Goal: Information Seeking & Learning: Learn about a topic

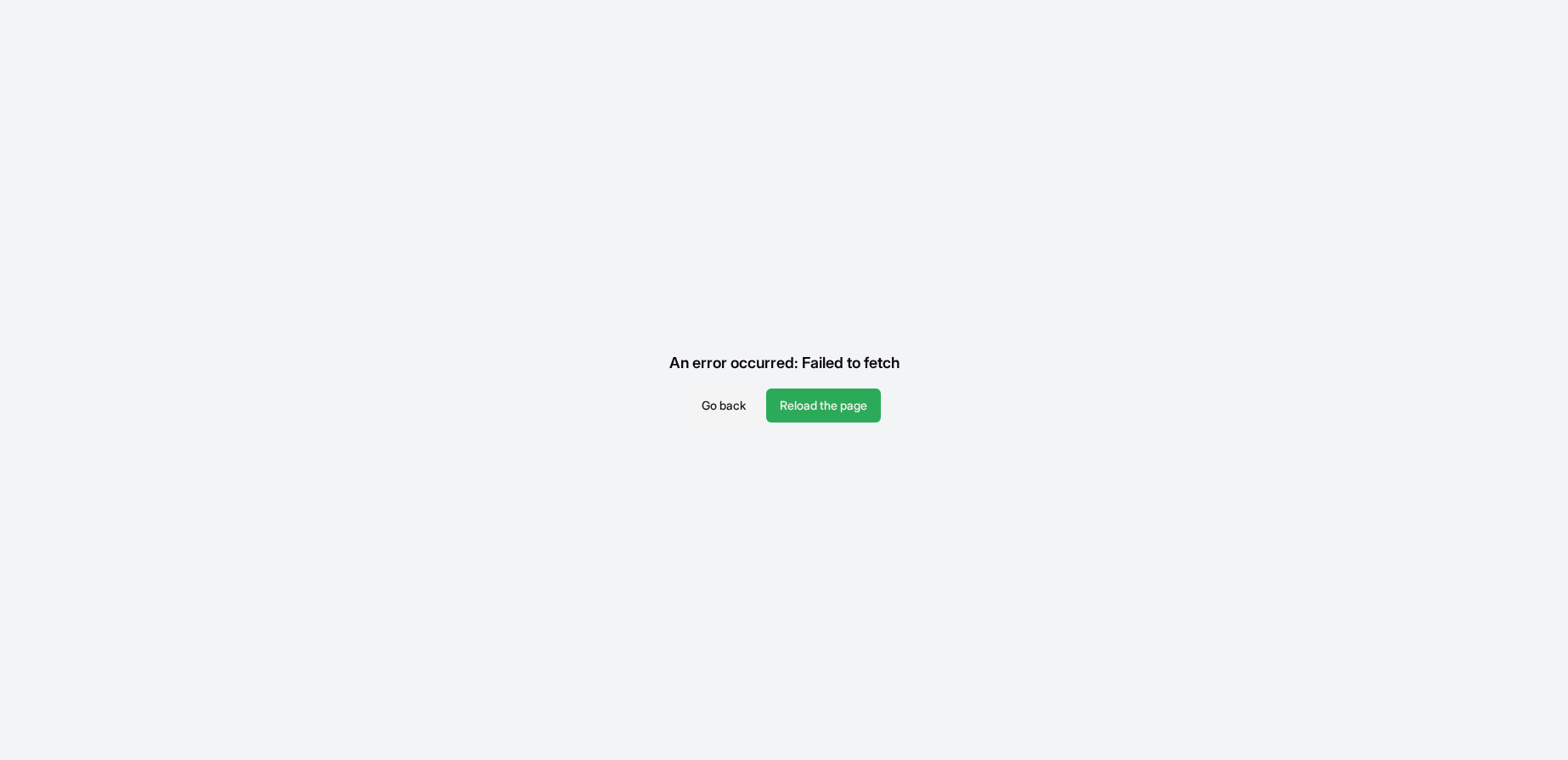
click at [841, 416] on button "Reload the page" at bounding box center [823, 405] width 115 height 34
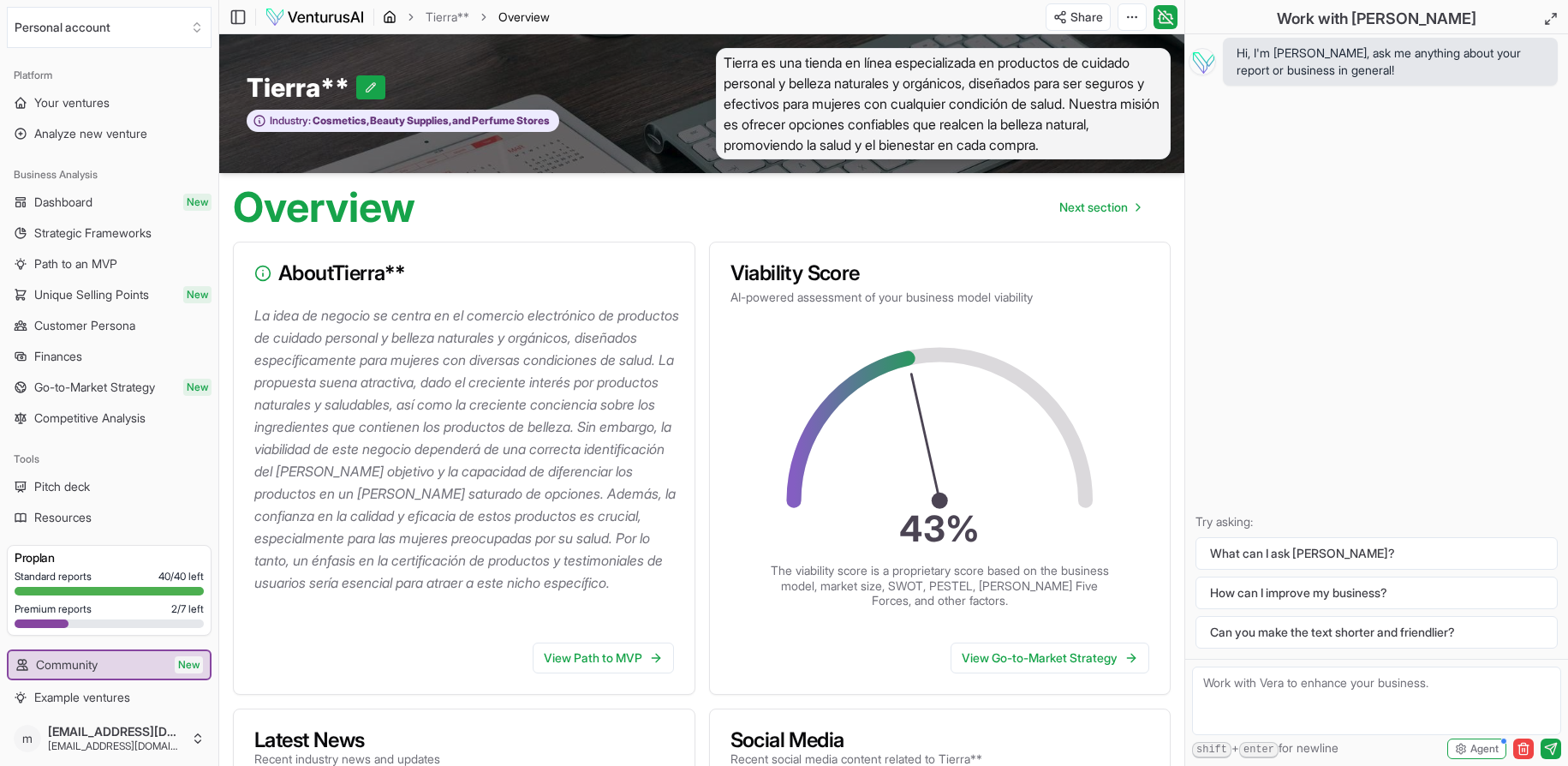
click at [390, 22] on icon "breadcrumb" at bounding box center [390, 16] width 10 height 11
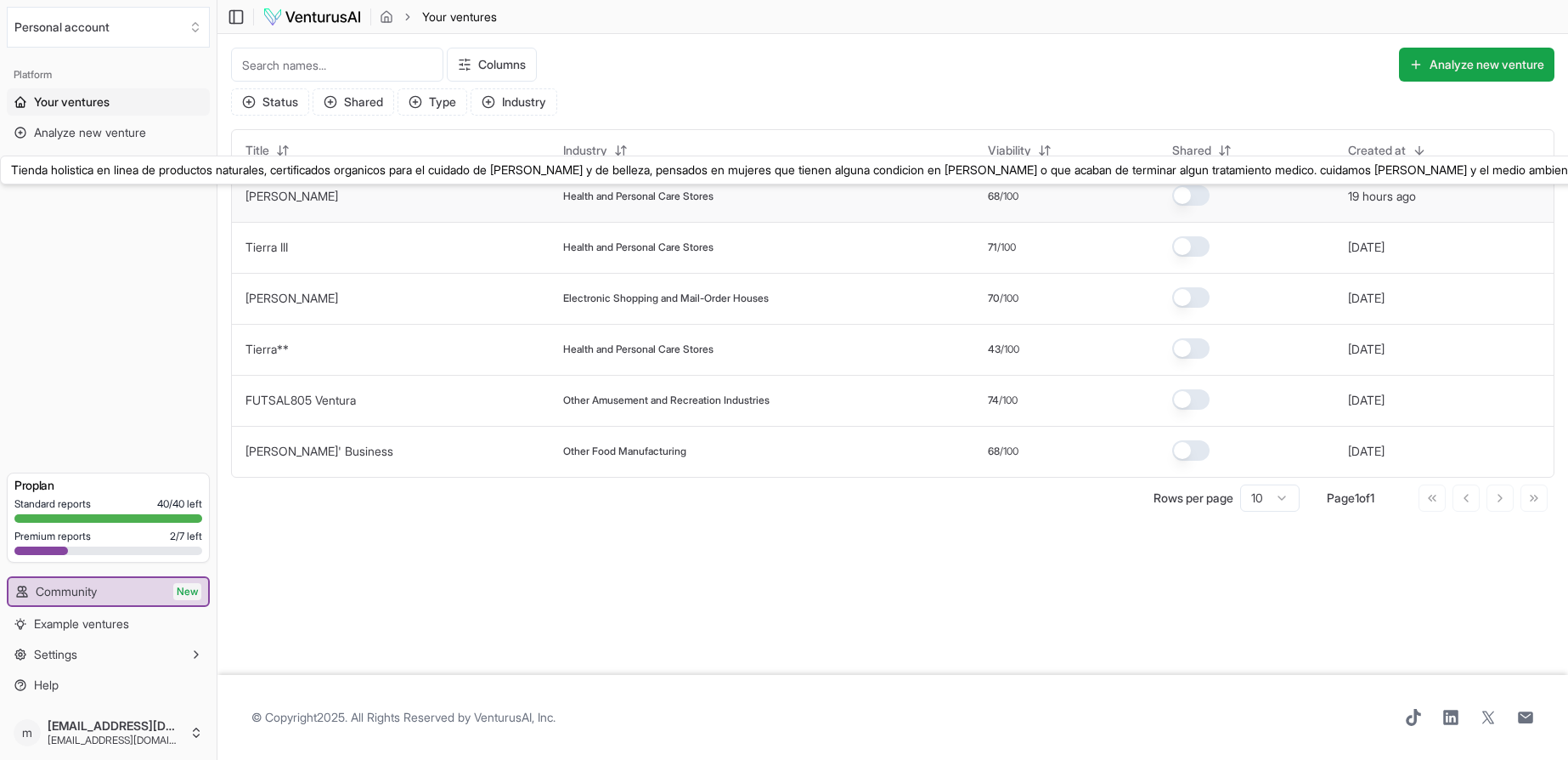
click at [282, 200] on link "[PERSON_NAME]" at bounding box center [292, 196] width 93 height 15
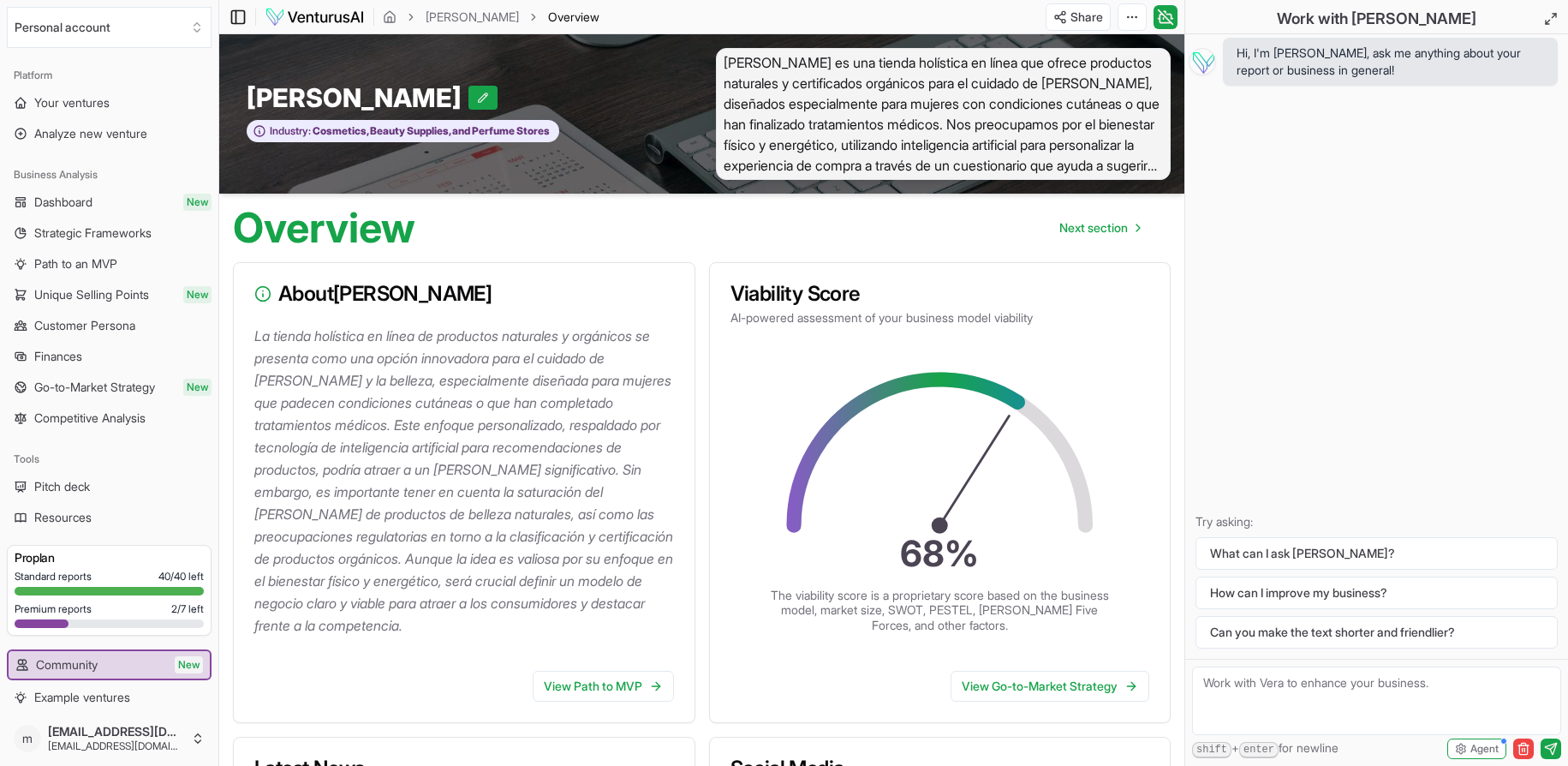
click at [235, 21] on icon at bounding box center [238, 17] width 17 height 21
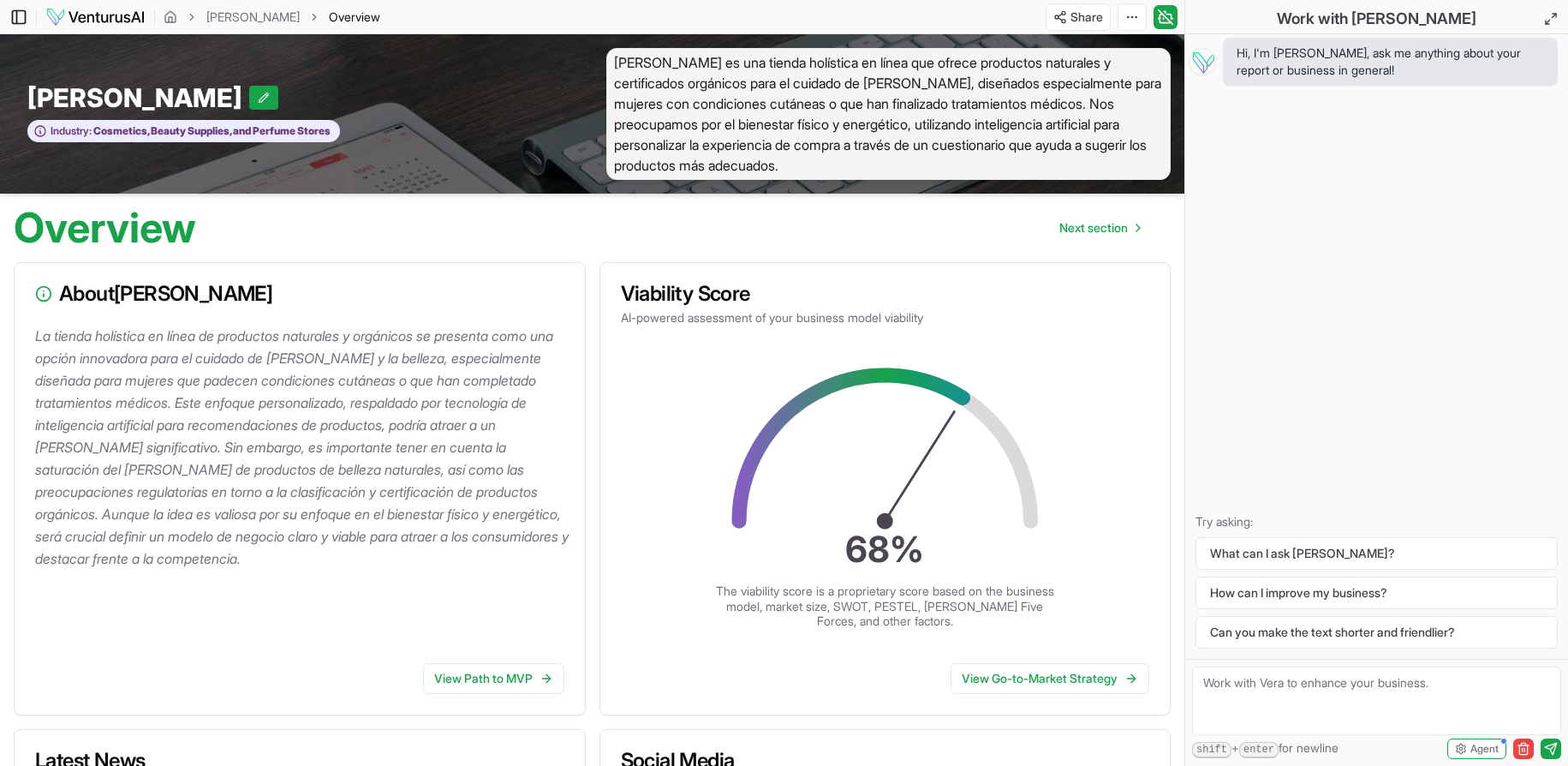
click at [22, 17] on icon at bounding box center [18, 17] width 17 height 21
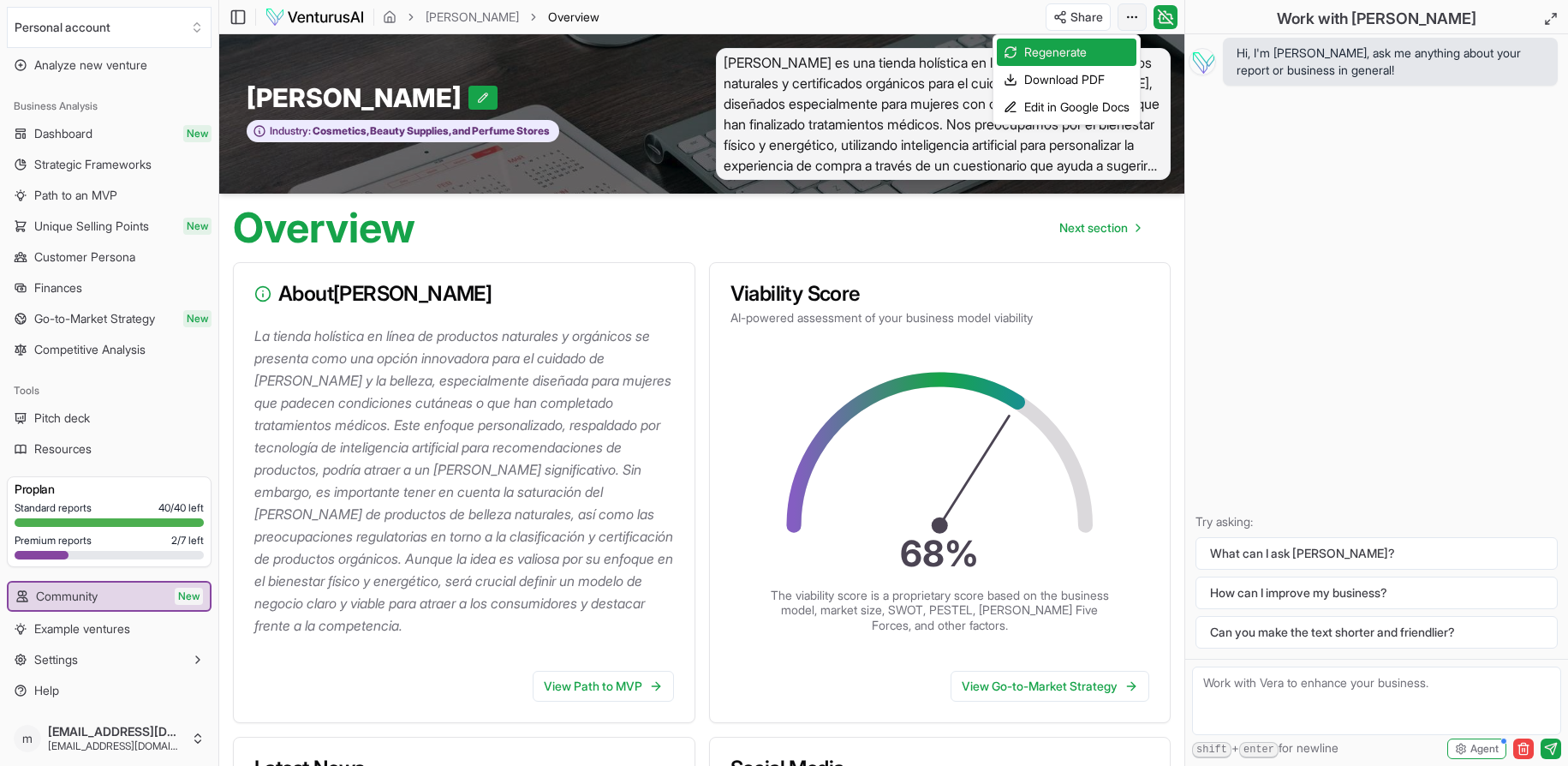
click at [1133, 23] on html "We value your privacy We use cookies to enhance your browsing experience, serve…" at bounding box center [784, 383] width 1568 height 766
drag, startPoint x: 1301, startPoint y: 194, endPoint x: 1257, endPoint y: 130, distance: 77.7
click at [1299, 191] on html "We value your privacy We use cookies to enhance your browsing experience, serve…" at bounding box center [784, 383] width 1568 height 766
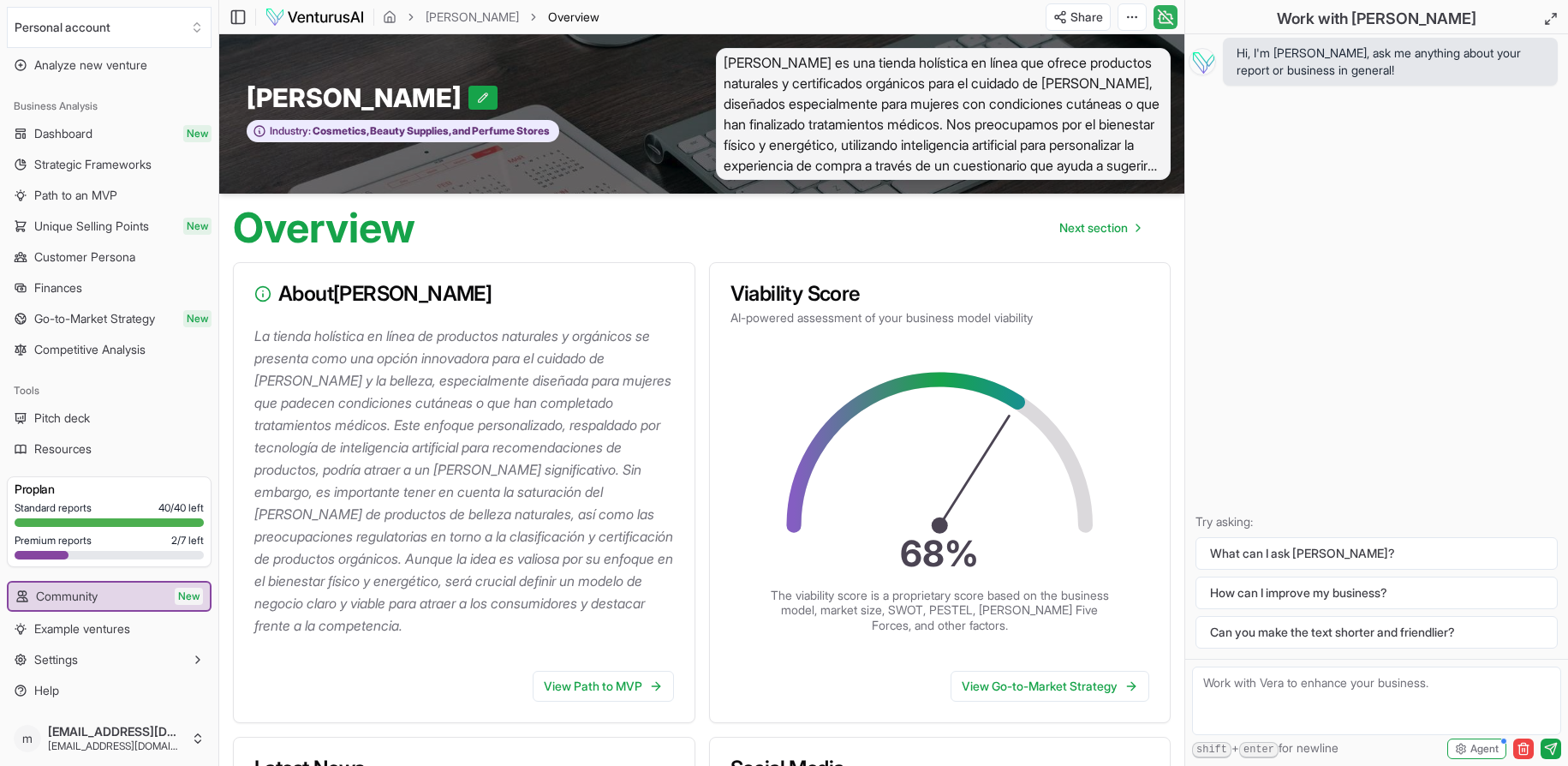
click at [1167, 18] on icon at bounding box center [1165, 17] width 15 height 15
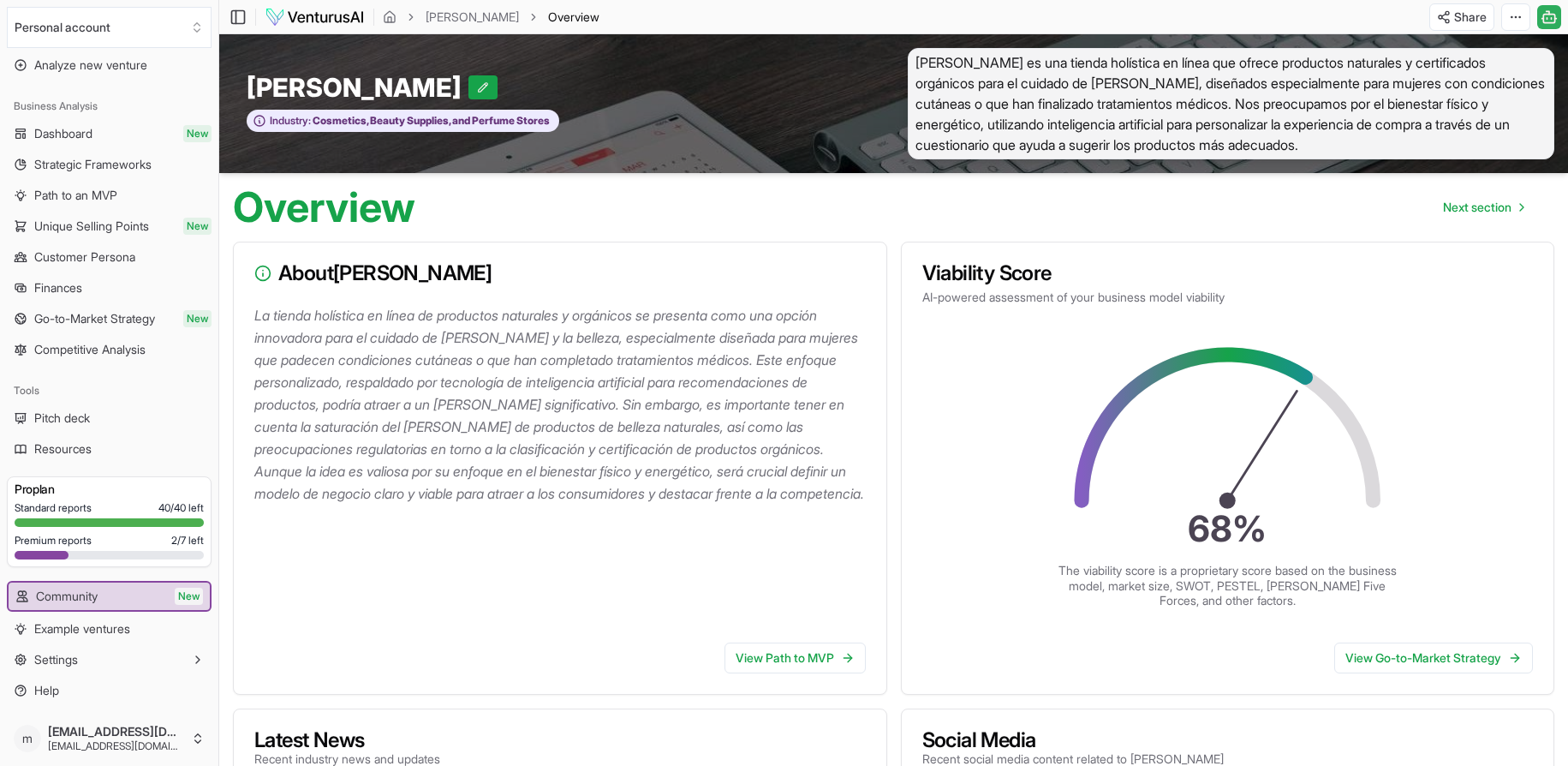
click at [1546, 21] on icon at bounding box center [1548, 17] width 17 height 21
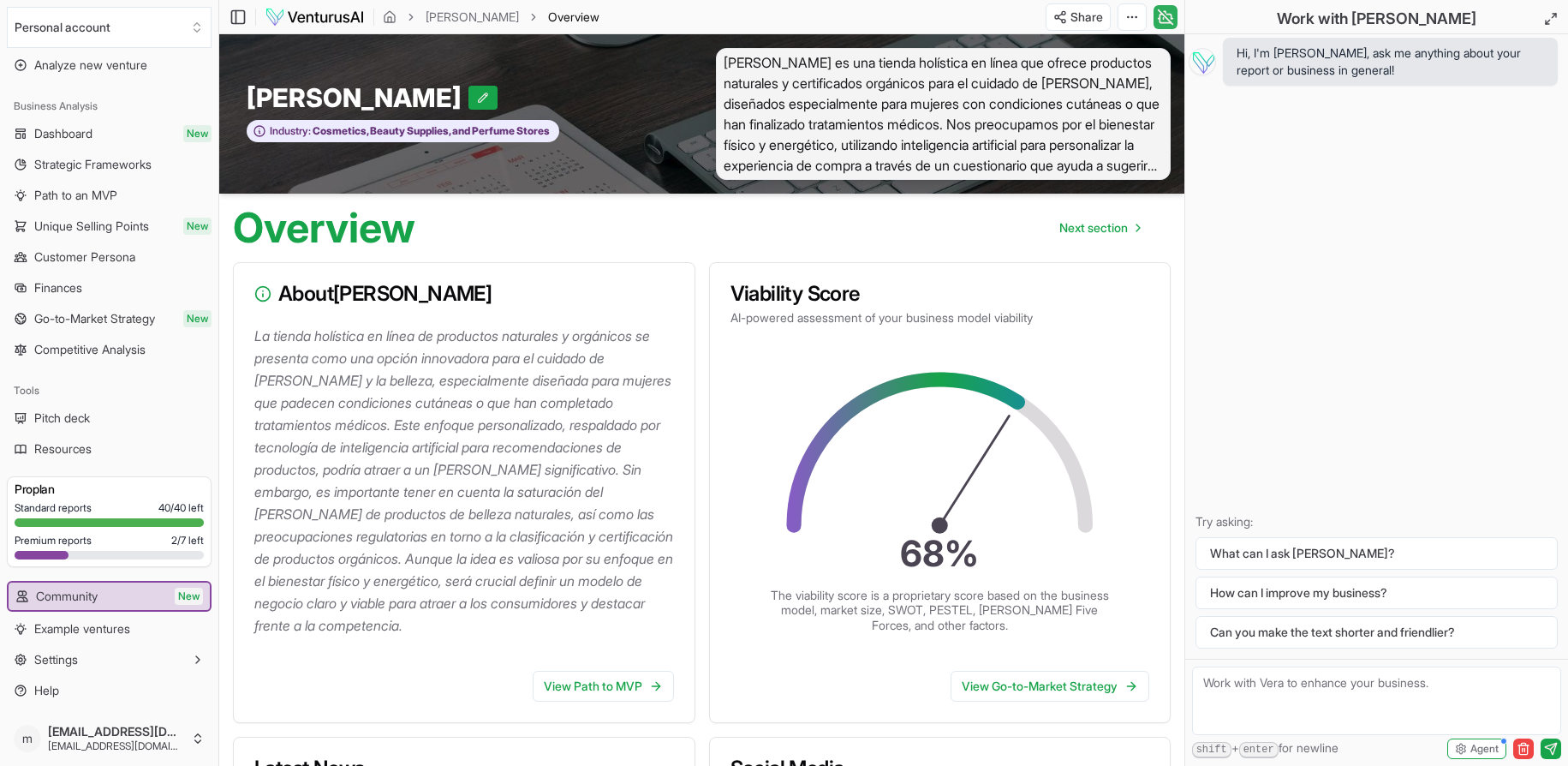
click at [1169, 22] on icon at bounding box center [1165, 17] width 15 height 15
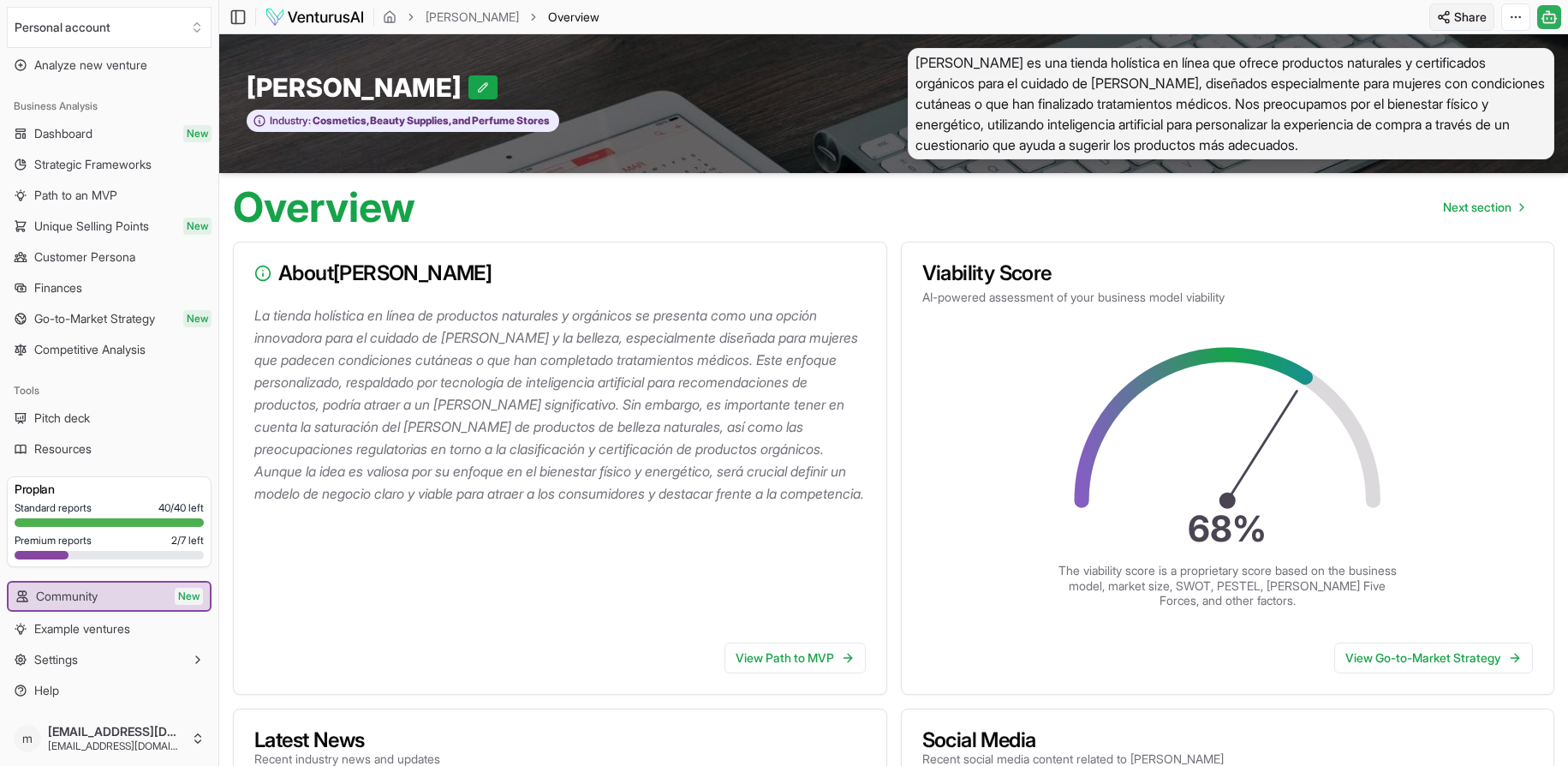
click at [1469, 19] on html "We value your privacy We use cookies to enhance your browsing experience, serve…" at bounding box center [784, 383] width 1568 height 766
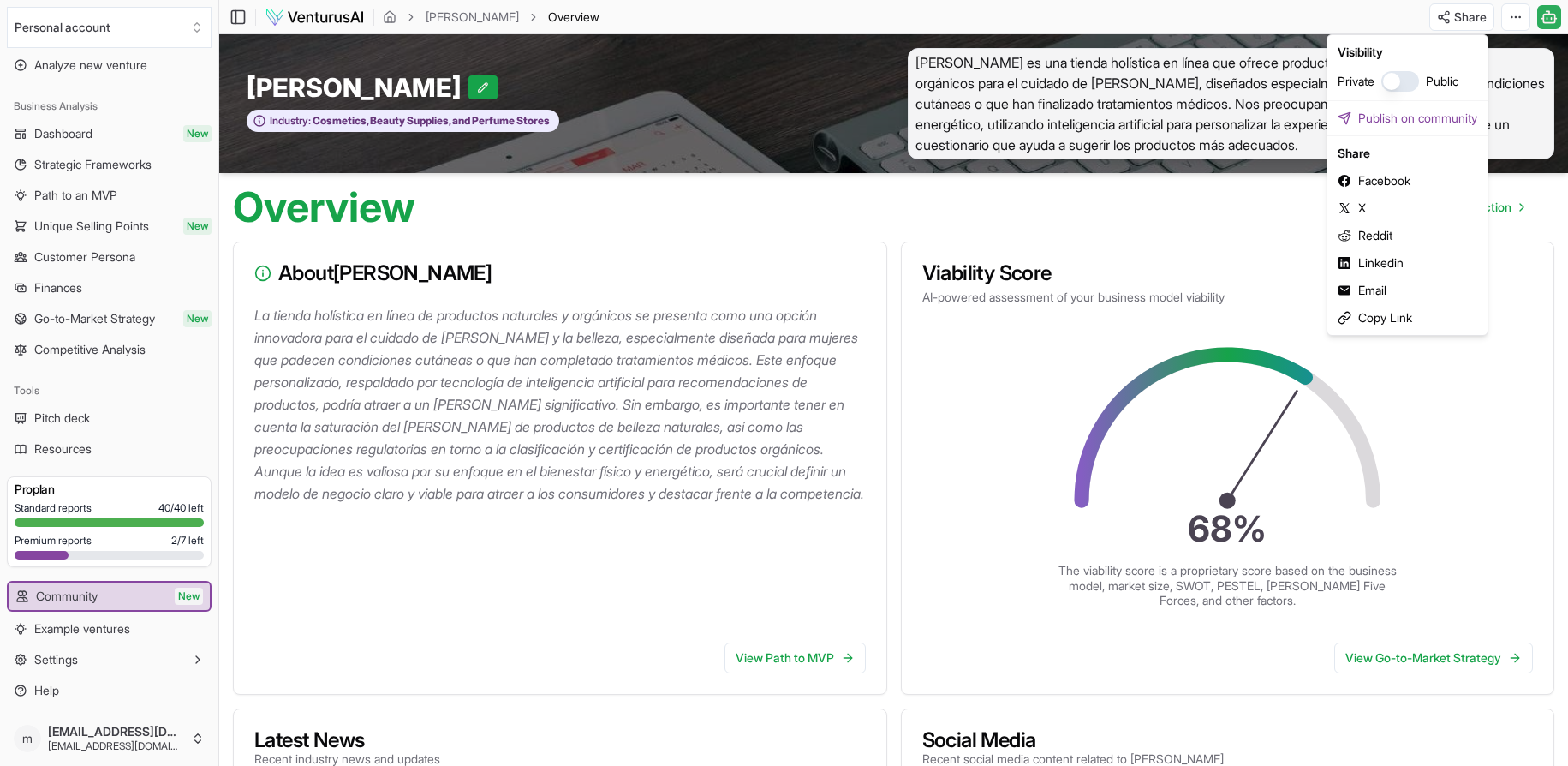
click at [1482, 394] on html "We value your privacy We use cookies to enhance your browsing experience, serve…" at bounding box center [784, 383] width 1568 height 766
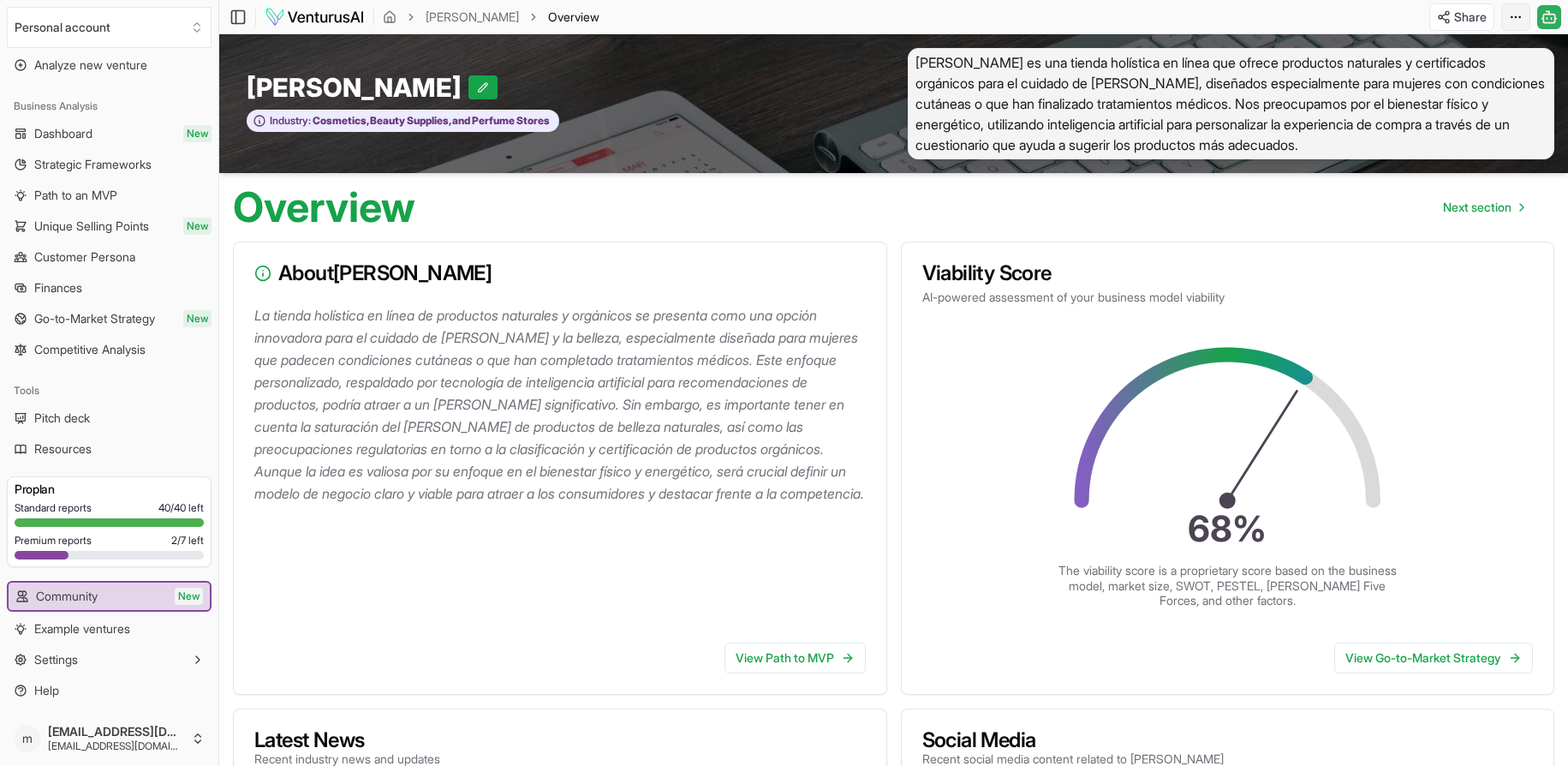
click at [1520, 22] on html "We value your privacy We use cookies to enhance your browsing experience, serve…" at bounding box center [784, 383] width 1568 height 766
click at [1379, 431] on html "We value your privacy We use cookies to enhance your browsing experience, serve…" at bounding box center [784, 383] width 1568 height 766
click at [477, 86] on icon at bounding box center [483, 87] width 12 height 12
click at [383, 94] on button at bounding box center [385, 87] width 29 height 24
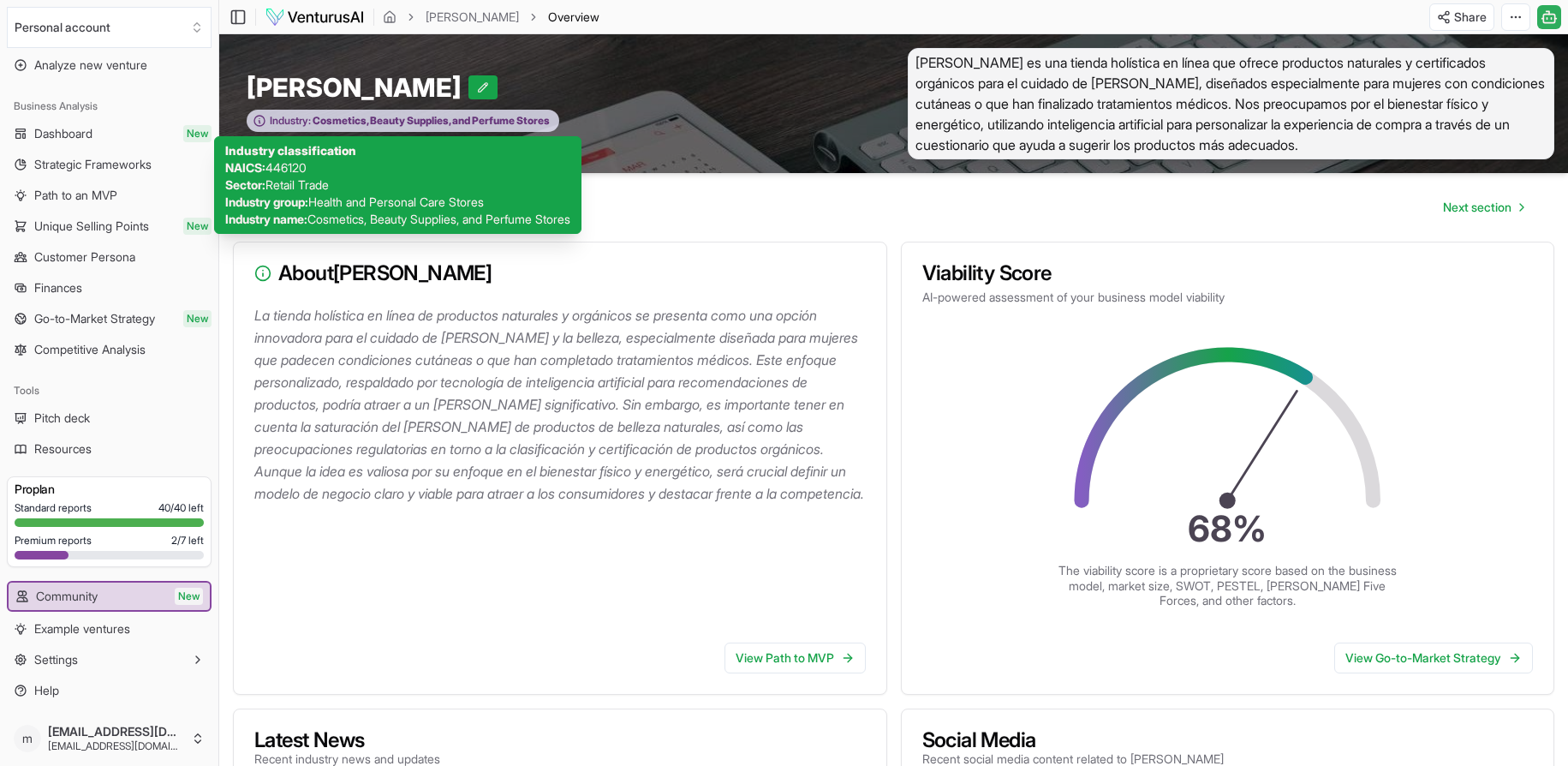
click at [387, 119] on span "Cosmetics, Beauty Supplies, and Perfume Stores" at bounding box center [430, 120] width 239 height 14
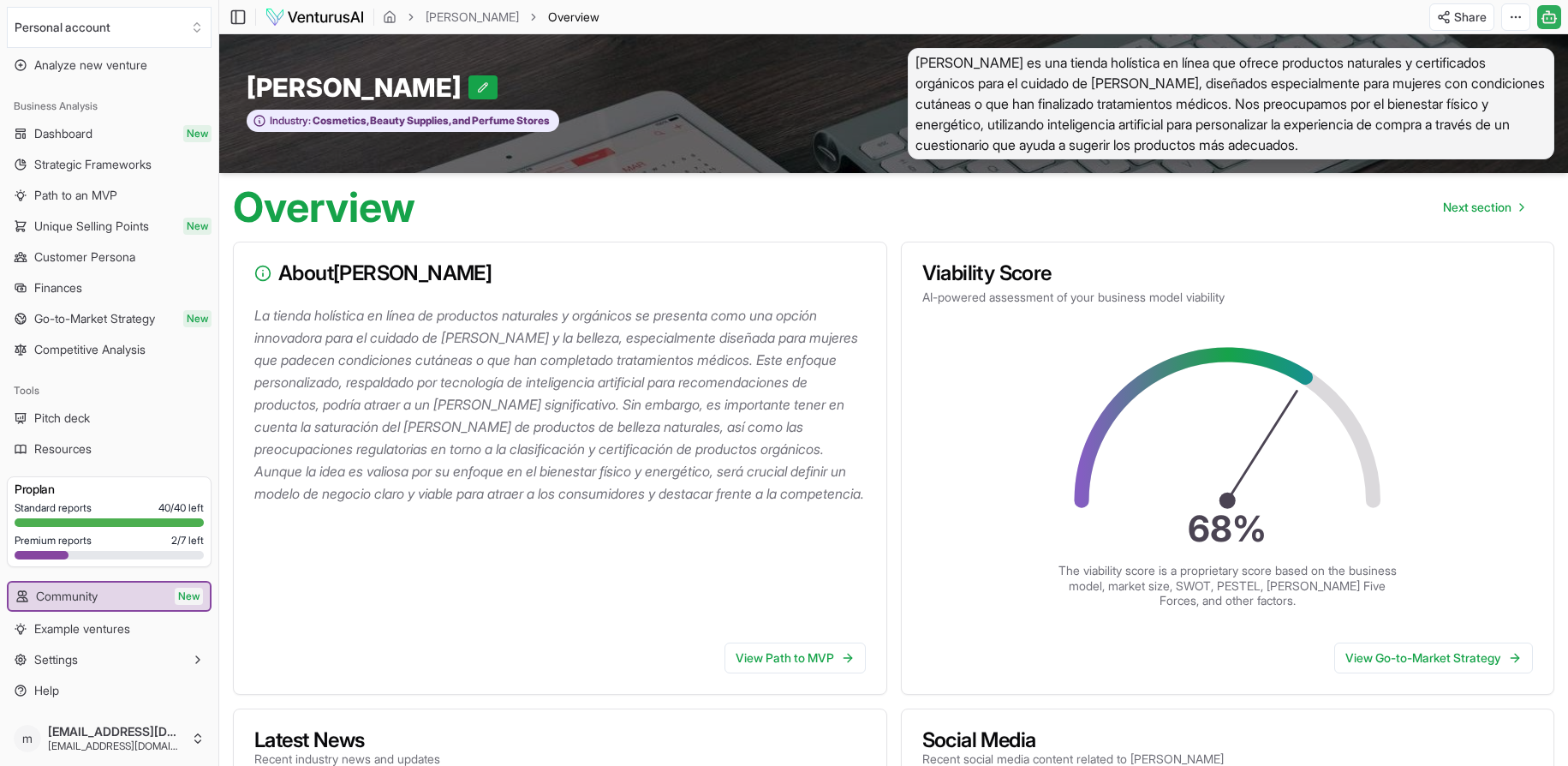
click at [342, 14] on img at bounding box center [315, 17] width 101 height 21
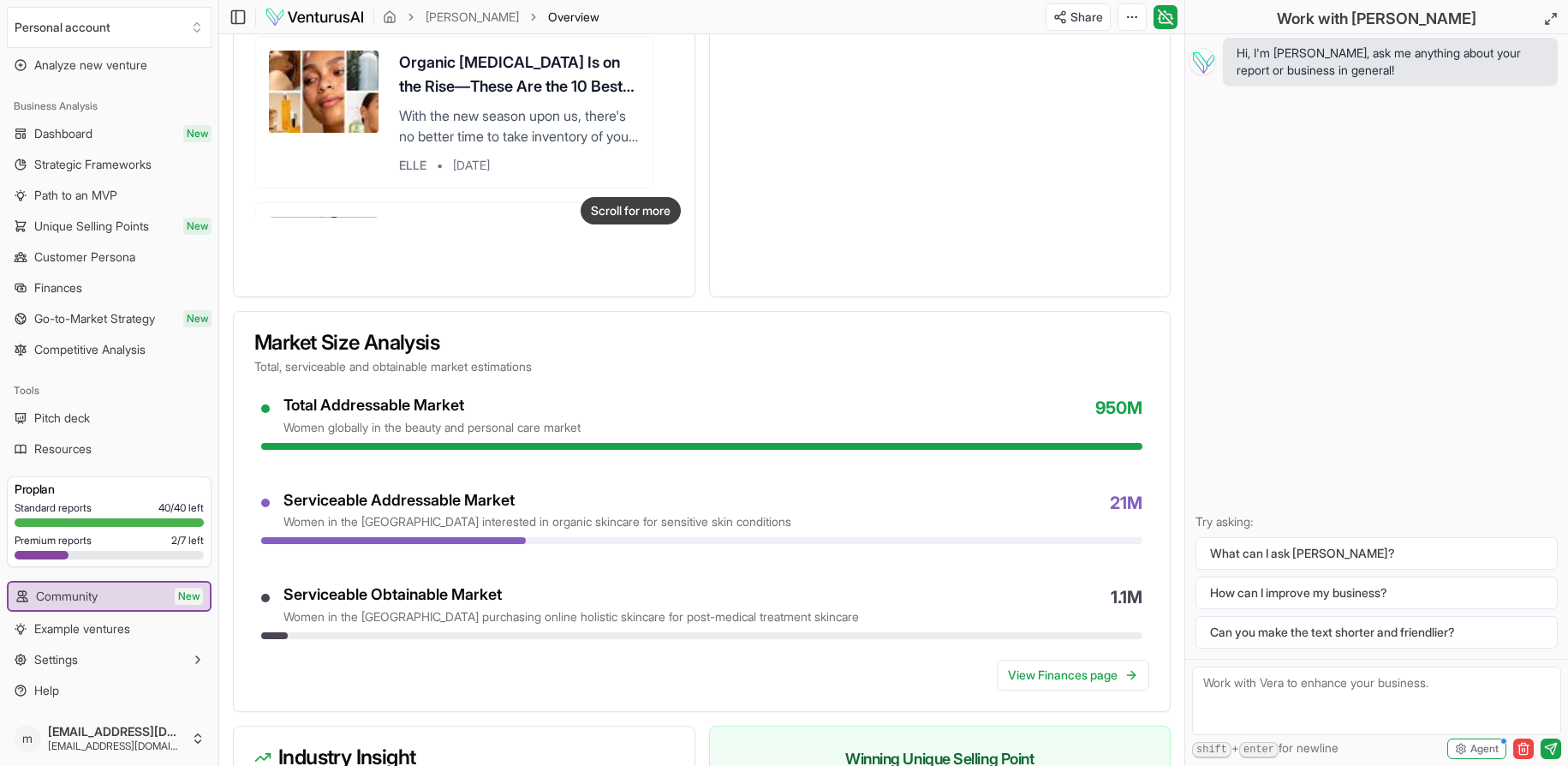
scroll to position [1113, 0]
click at [164, 659] on button "Settings" at bounding box center [109, 659] width 204 height 28
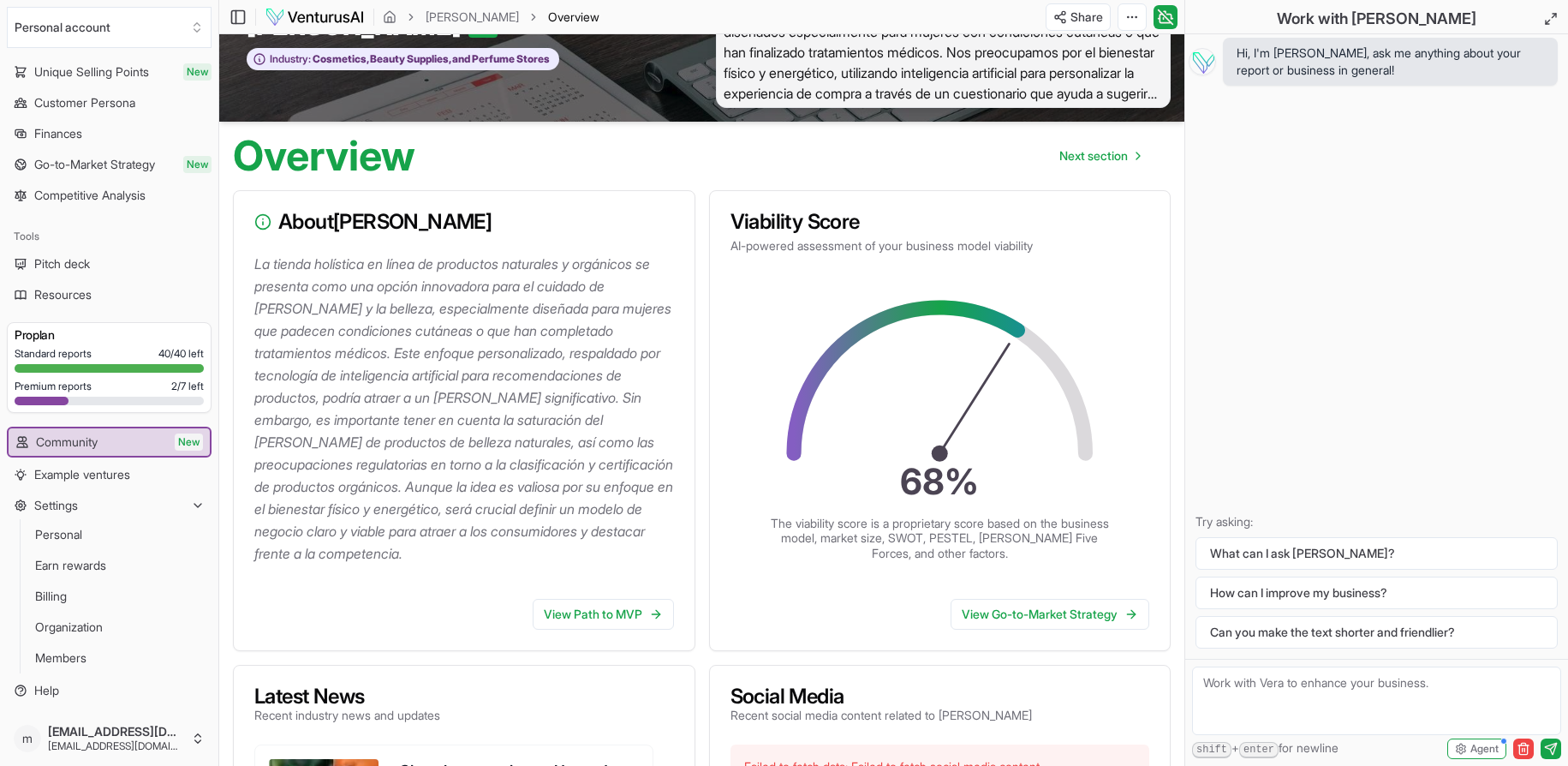
scroll to position [0, 0]
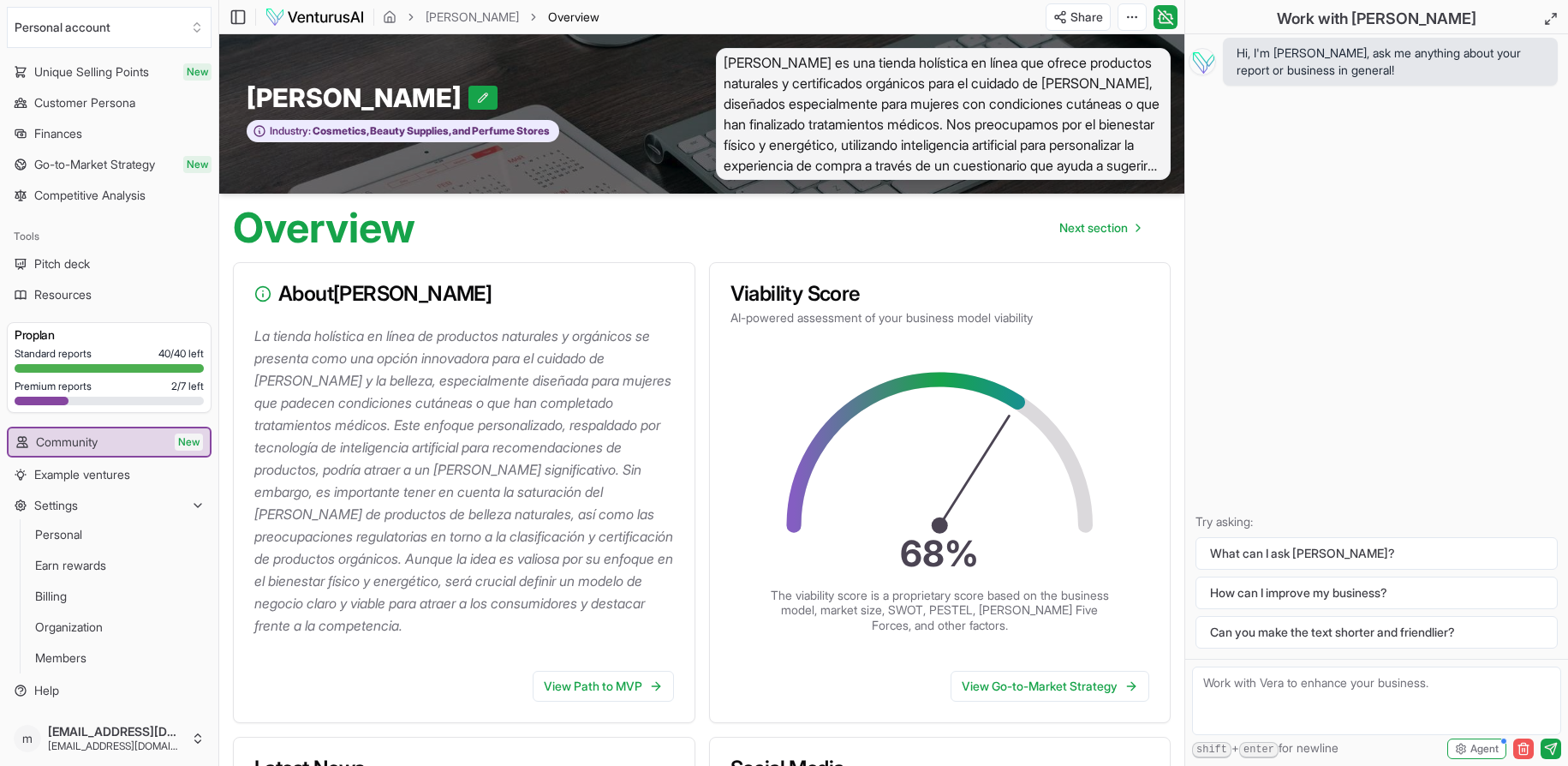
click at [1524, 745] on icon "button" at bounding box center [1523, 745] width 10 height 0
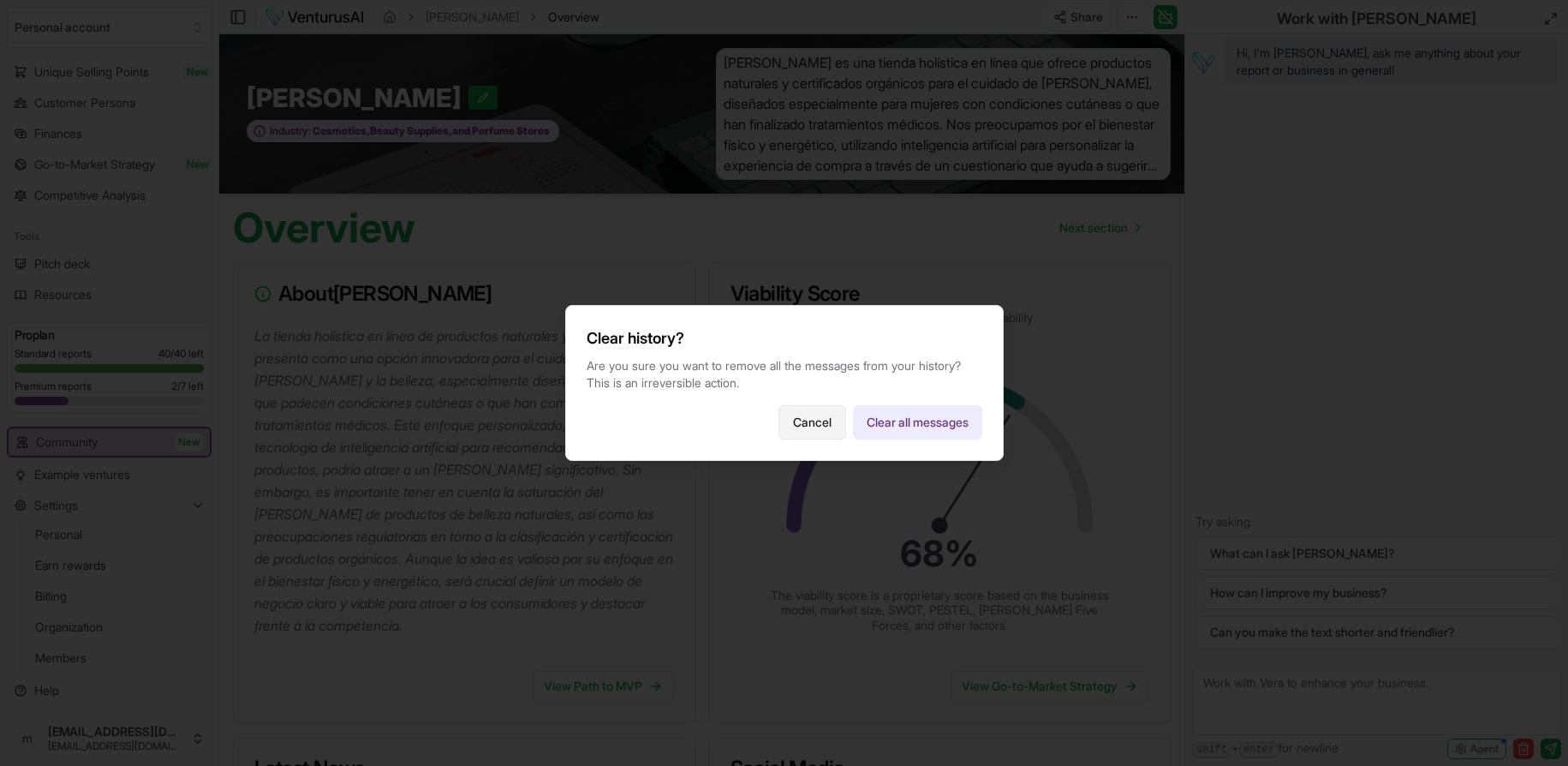
click at [799, 421] on button "Cancel" at bounding box center [812, 421] width 68 height 35
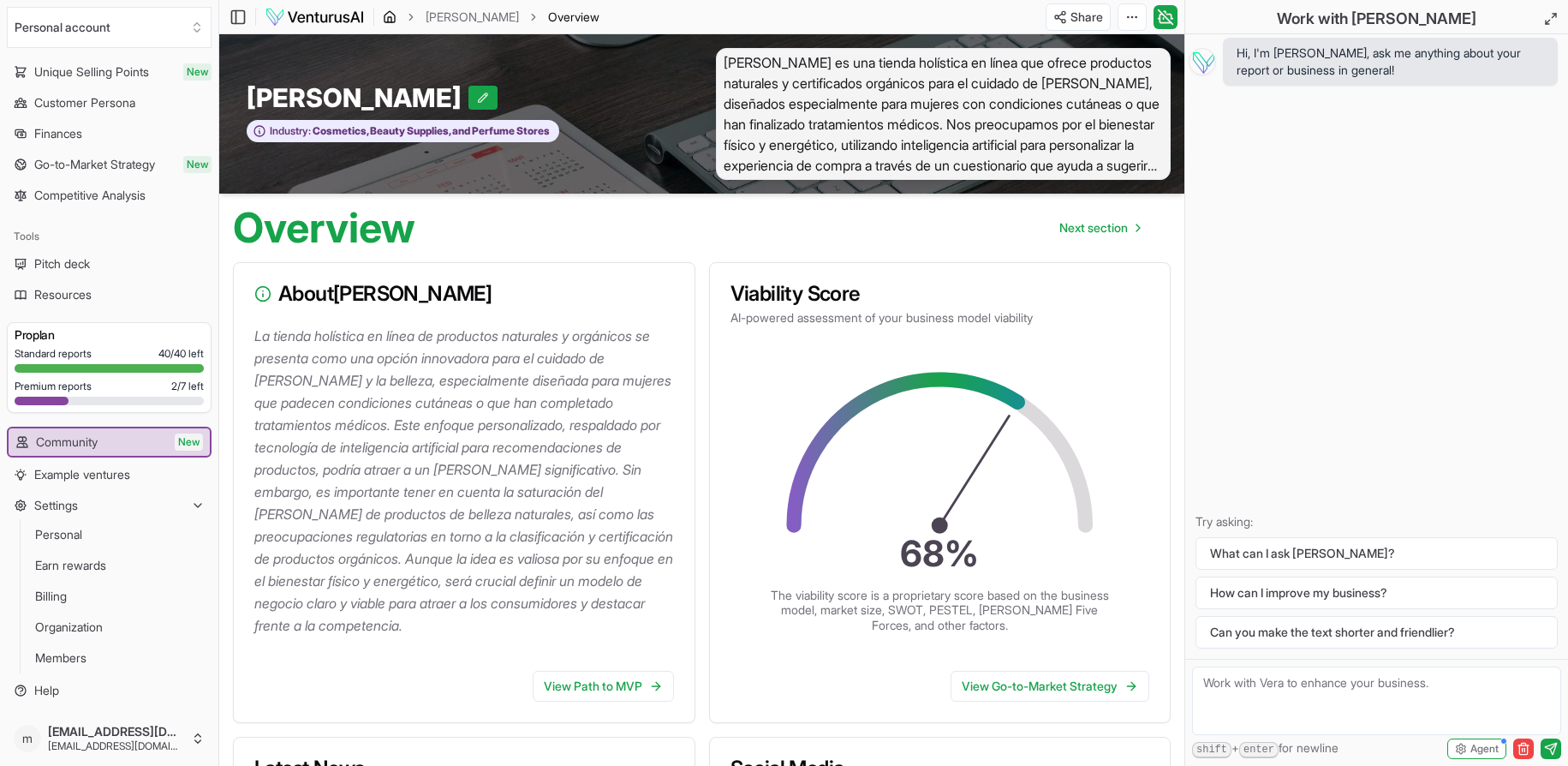
drag, startPoint x: 1135, startPoint y: 325, endPoint x: 389, endPoint y: 19, distance: 806.3
click at [389, 19] on icon "breadcrumb" at bounding box center [390, 17] width 14 height 14
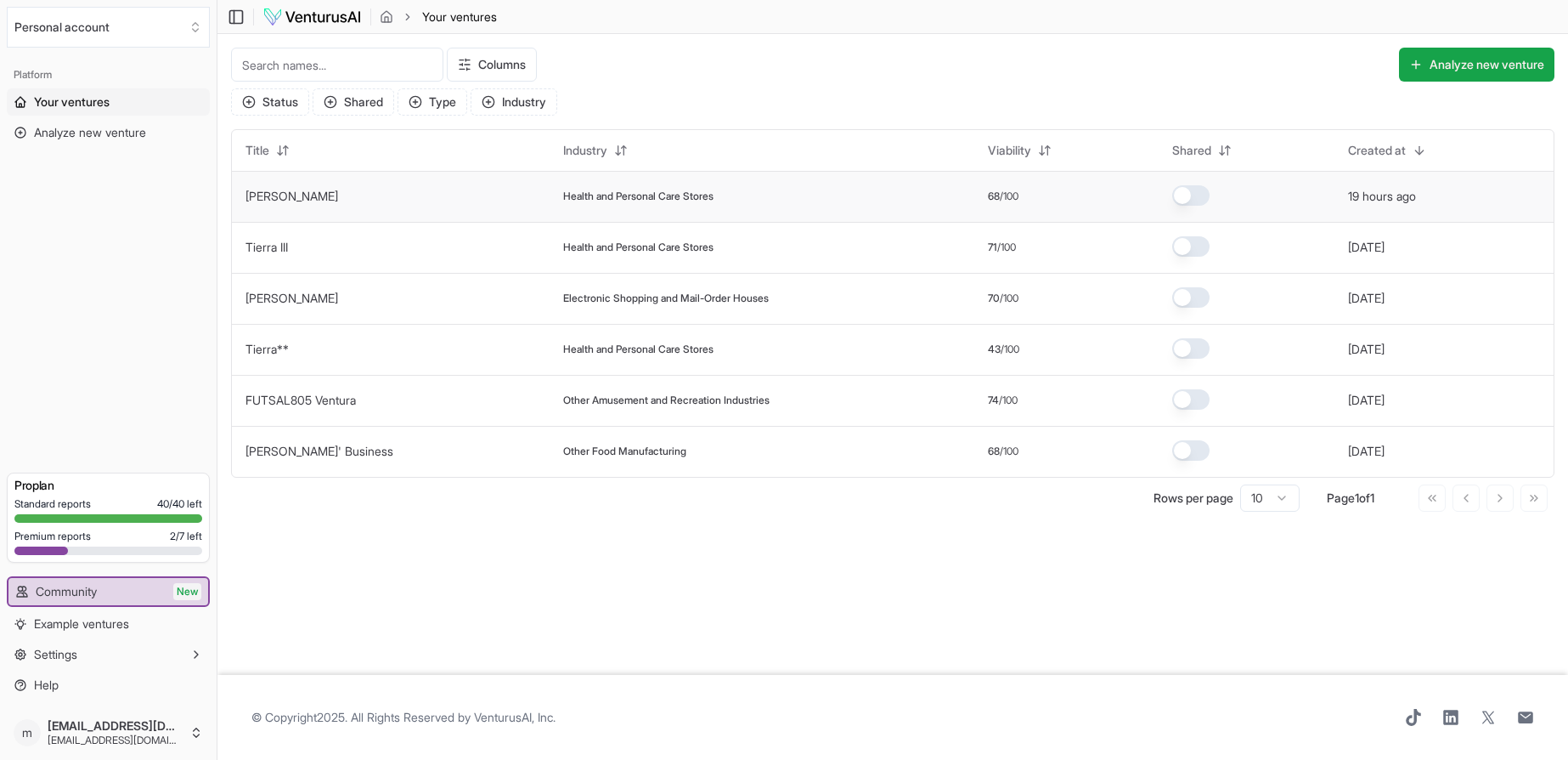
drag, startPoint x: 276, startPoint y: 200, endPoint x: 267, endPoint y: 191, distance: 12.7
click at [267, 191] on link "[PERSON_NAME]" at bounding box center [292, 196] width 93 height 15
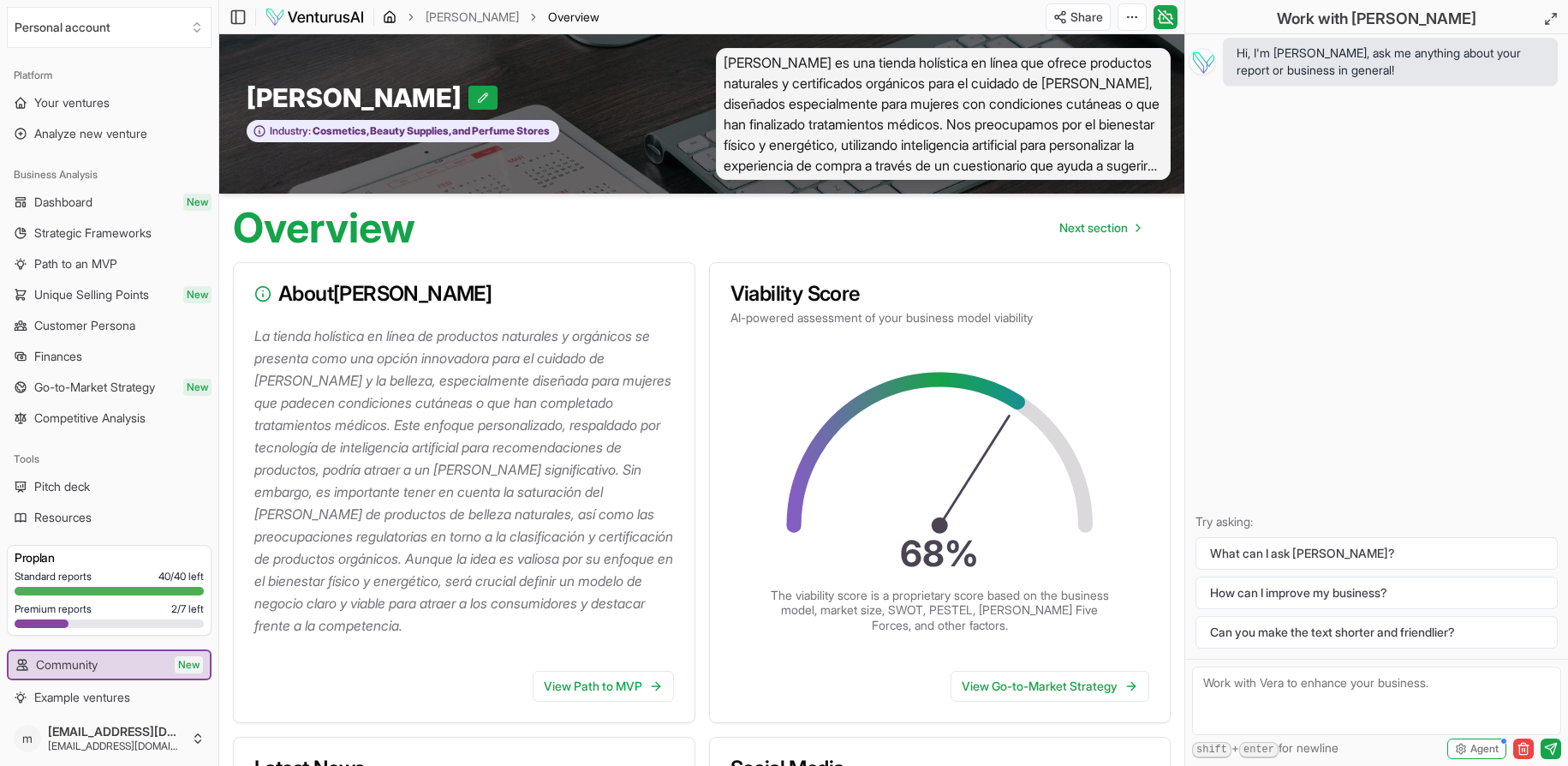
click at [385, 20] on icon "breadcrumb" at bounding box center [390, 17] width 14 height 14
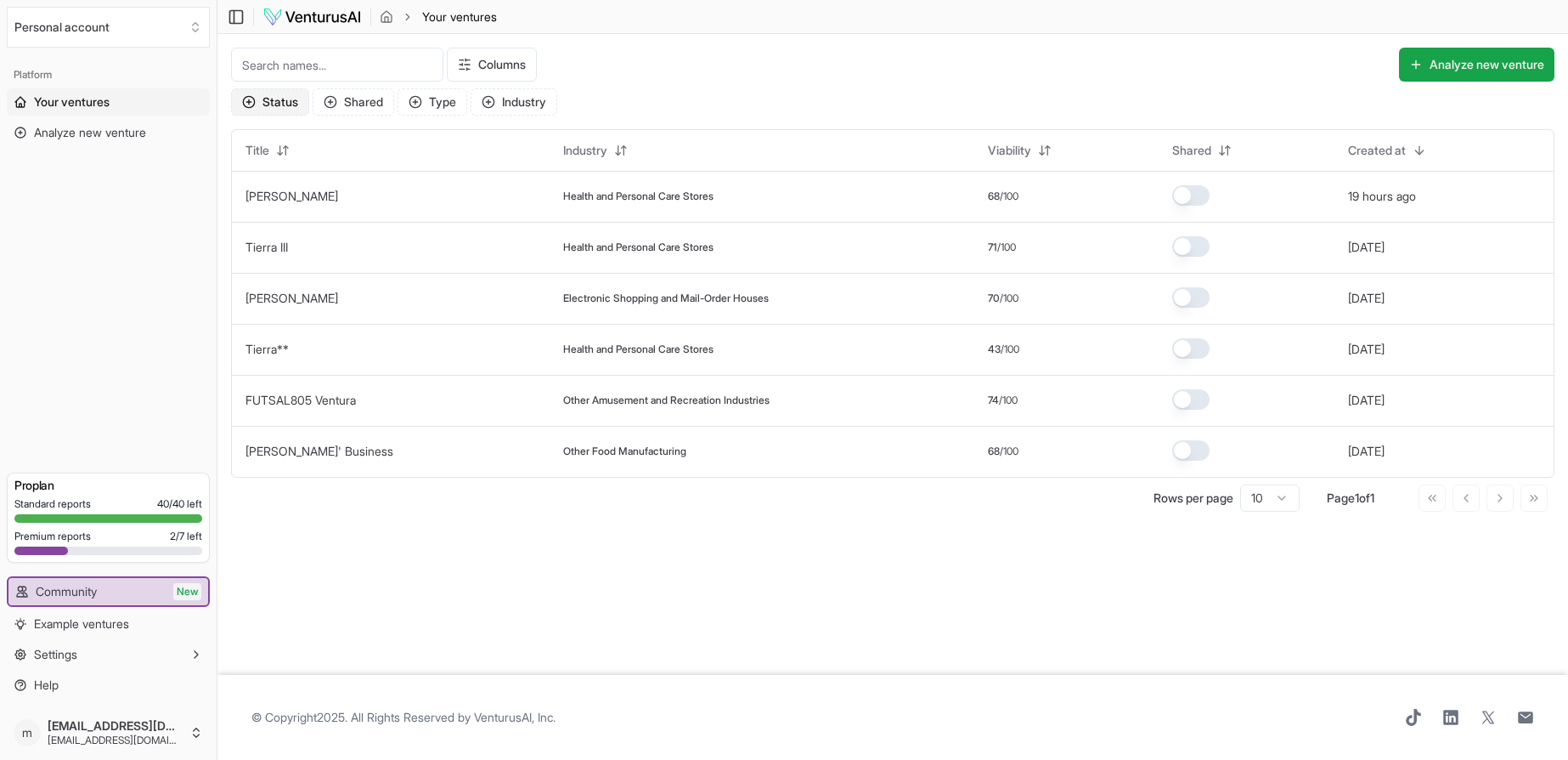
click at [279, 102] on button "Status" at bounding box center [270, 102] width 78 height 27
click at [432, 110] on button "Type" at bounding box center [432, 102] width 69 height 27
click at [526, 103] on button "Industry" at bounding box center [514, 102] width 86 height 27
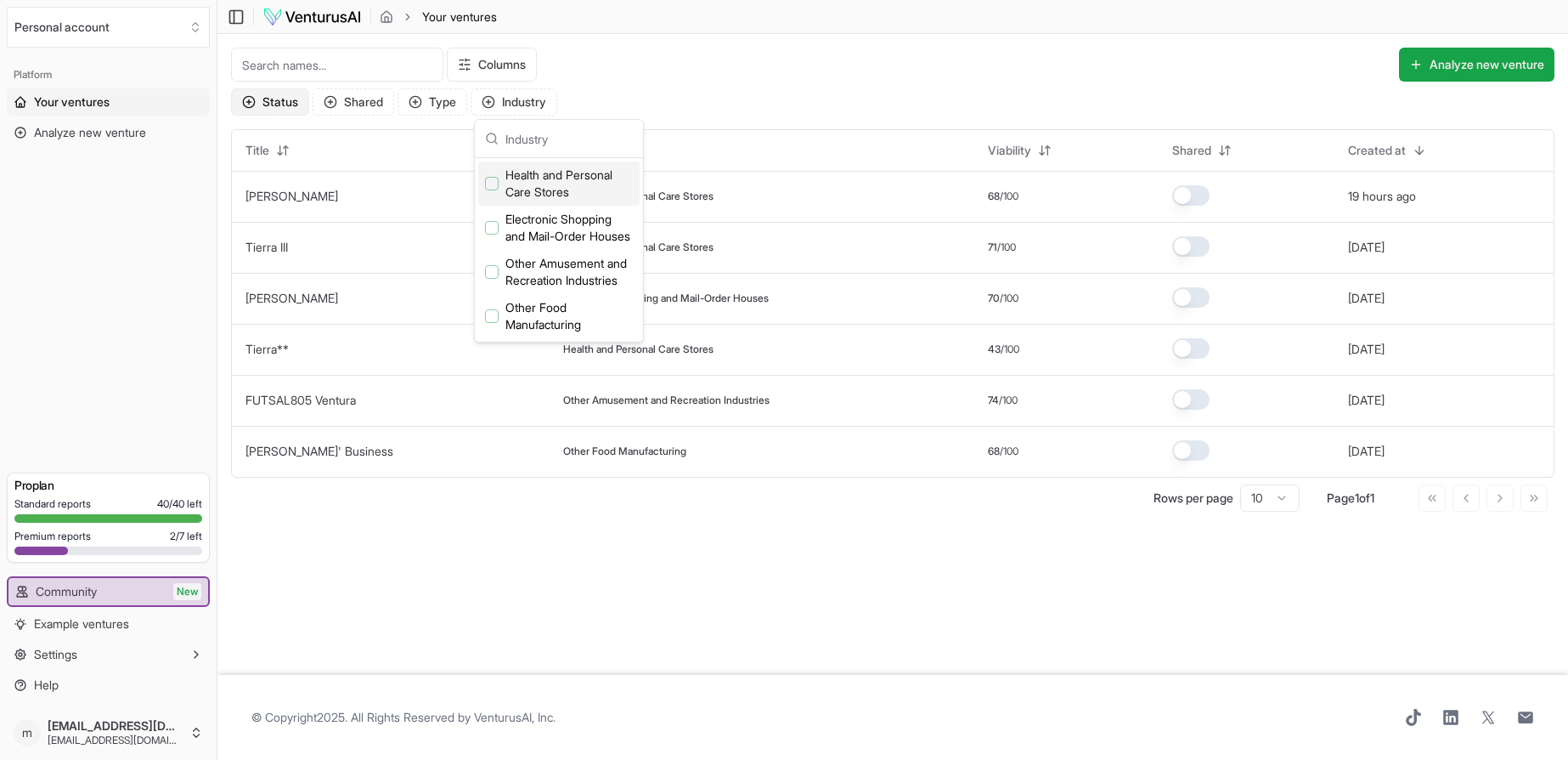
click at [274, 105] on button "Status" at bounding box center [270, 102] width 78 height 27
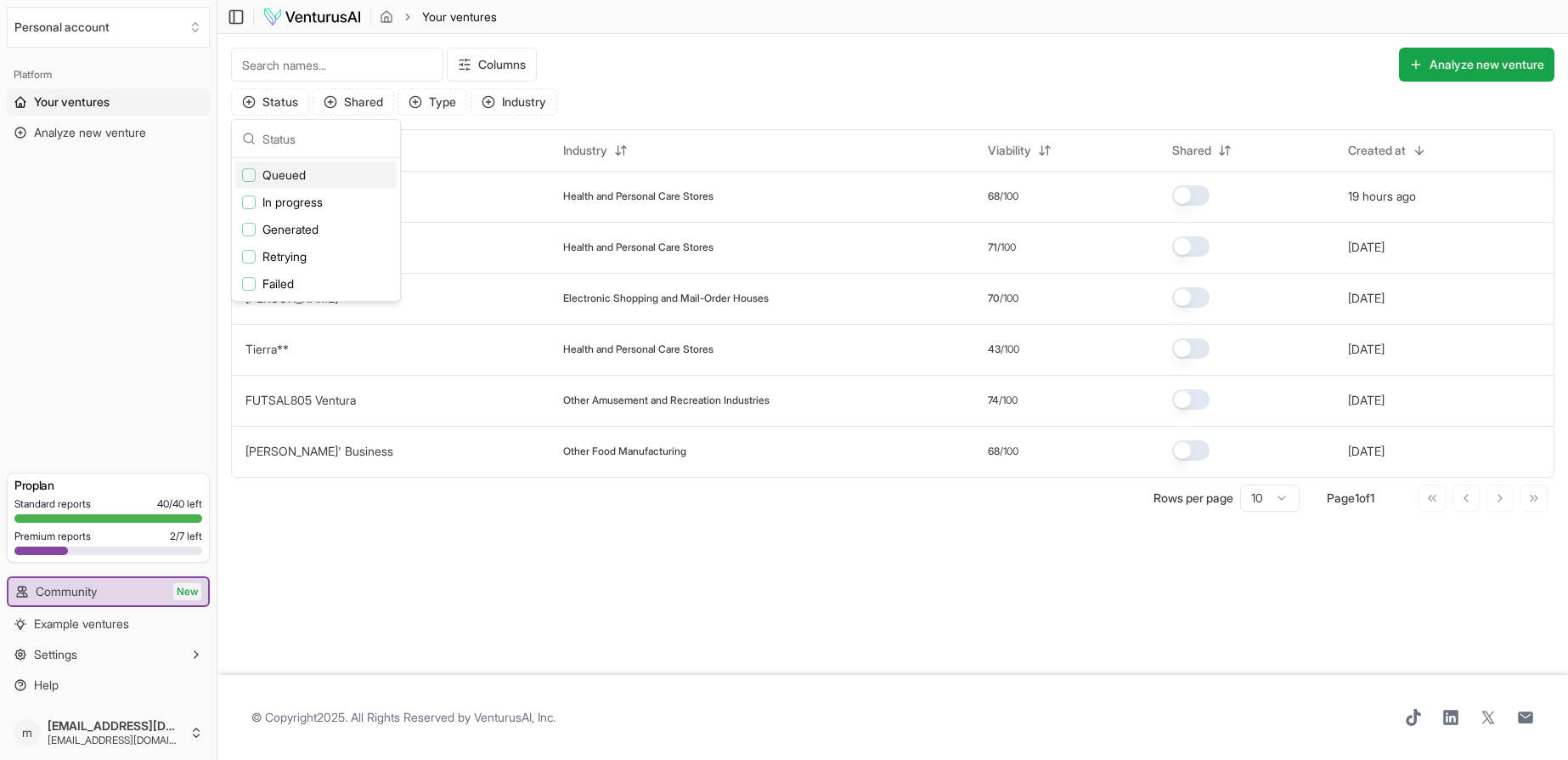
click at [650, 84] on div "Columns Analyze new venture" at bounding box center [893, 69] width 1323 height 41
click at [517, 71] on html "We value your privacy We use cookies to enhance your browsing experience, serve…" at bounding box center [784, 380] width 1568 height 760
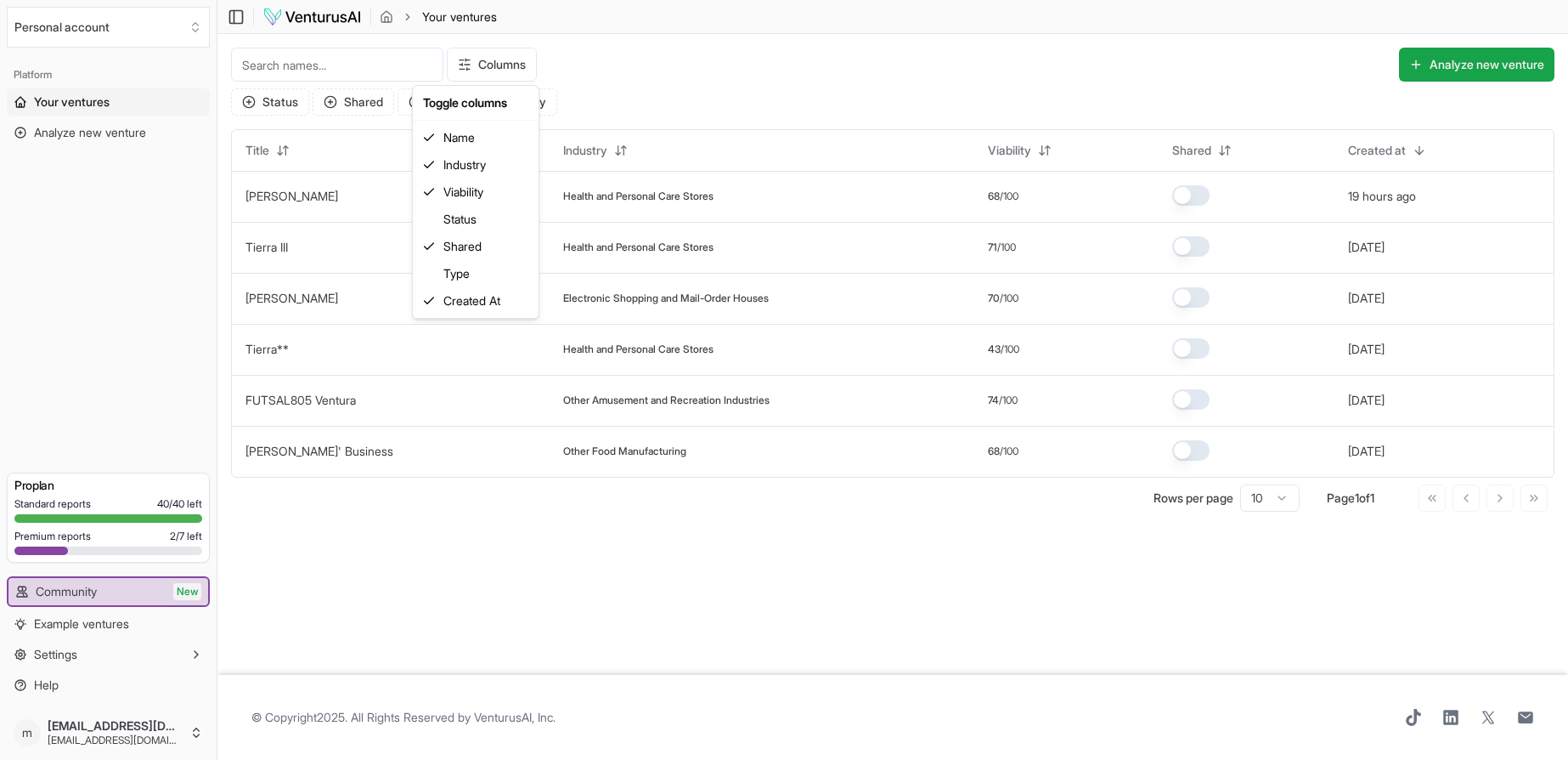
click at [700, 81] on html "We value your privacy We use cookies to enhance your browsing experience, serve…" at bounding box center [784, 380] width 1568 height 760
drag, startPoint x: 245, startPoint y: 205, endPoint x: 875, endPoint y: 626, distance: 757.7
click at [884, 641] on main "Toggle Sidebar Your ventures Your ventures Columns Analyze new venture Status S…" at bounding box center [893, 380] width 1351 height 760
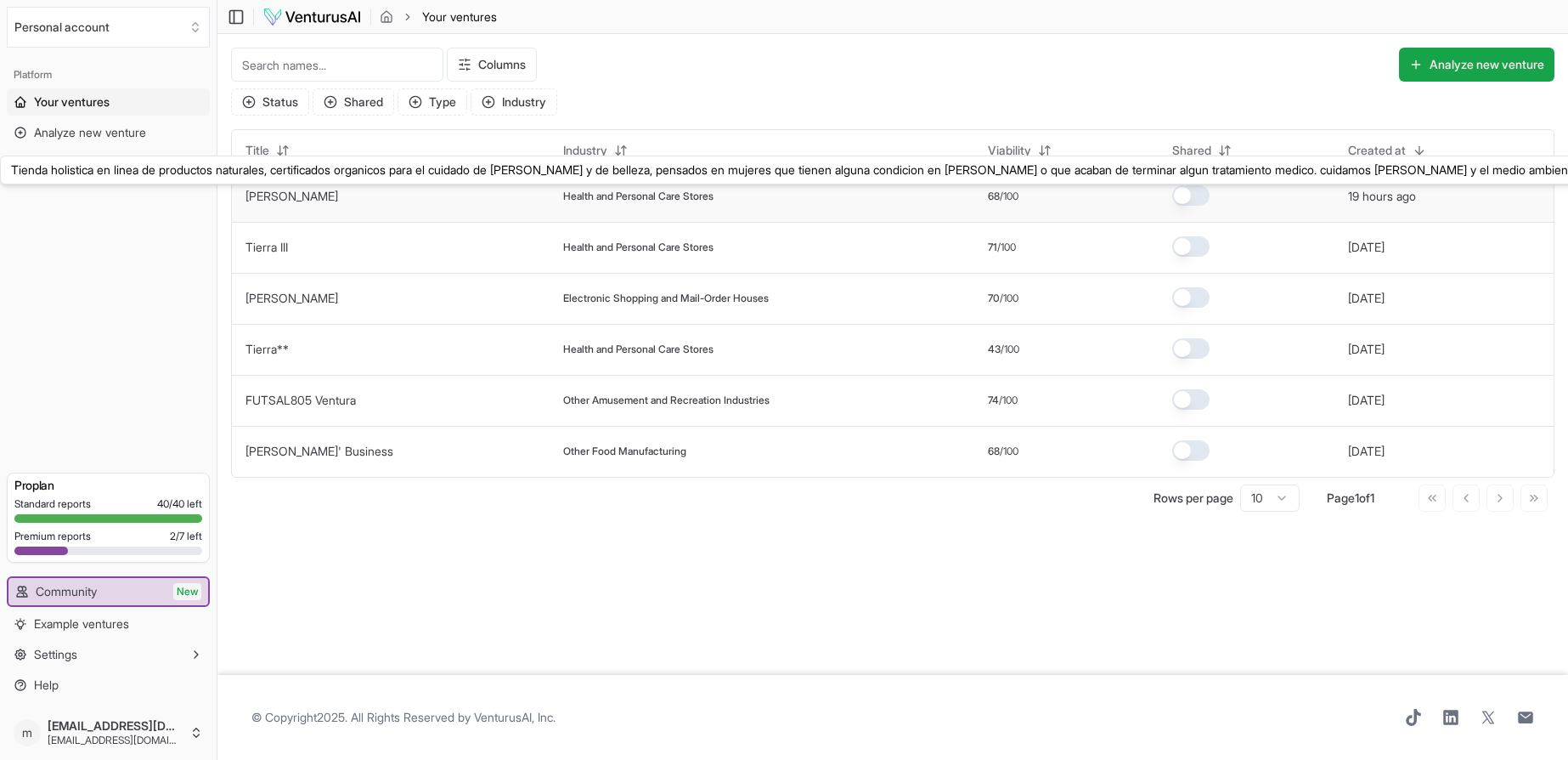
click at [253, 195] on link "[PERSON_NAME]" at bounding box center [292, 196] width 93 height 15
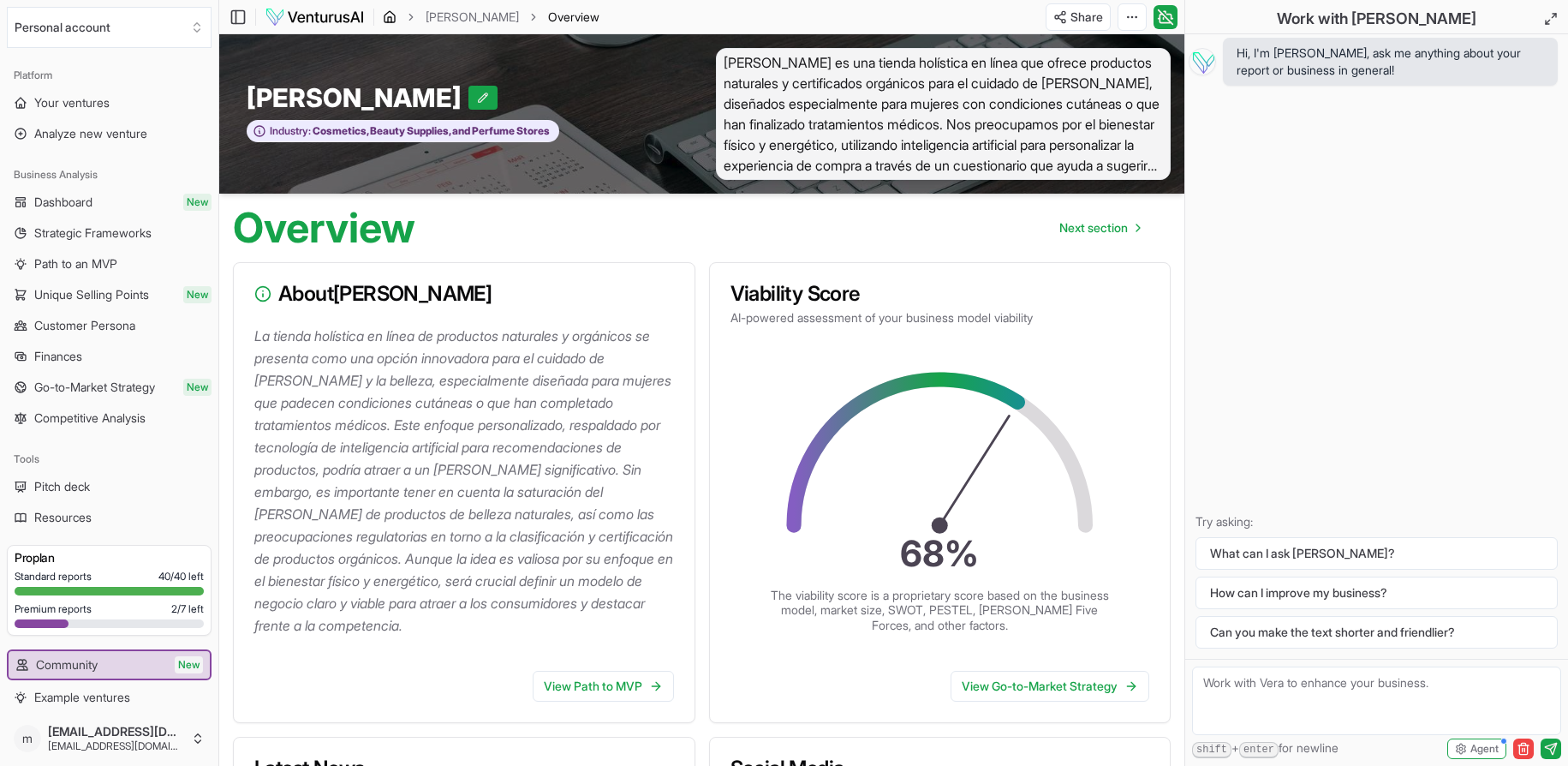
click at [396, 20] on icon "breadcrumb" at bounding box center [390, 17] width 14 height 14
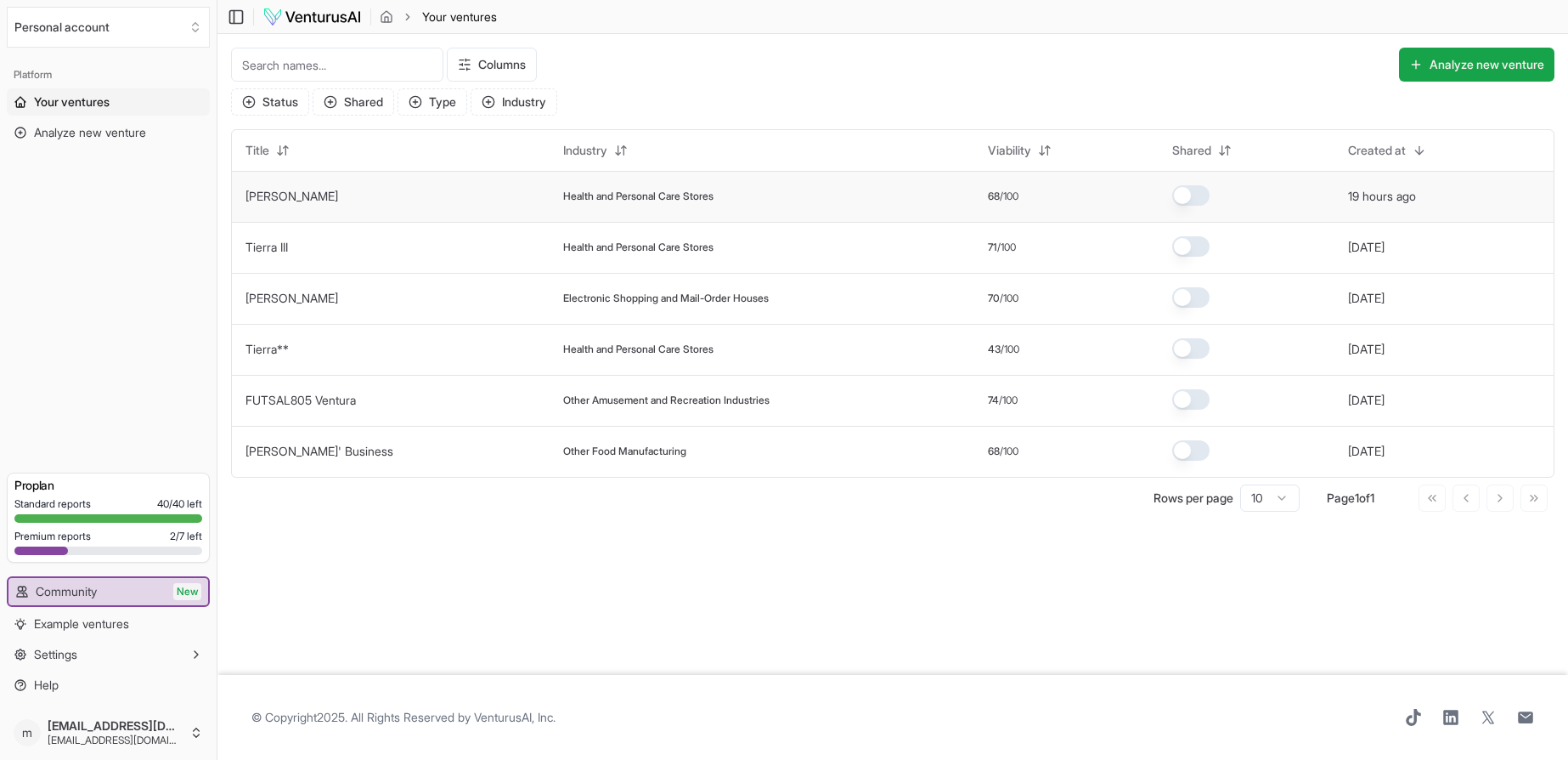
click at [325, 197] on td "[PERSON_NAME]" at bounding box center [391, 196] width 317 height 51
drag, startPoint x: 324, startPoint y: 198, endPoint x: 821, endPoint y: 206, distance: 497.1
click at [821, 206] on td "Health and Personal Care Stores" at bounding box center [761, 196] width 425 height 51
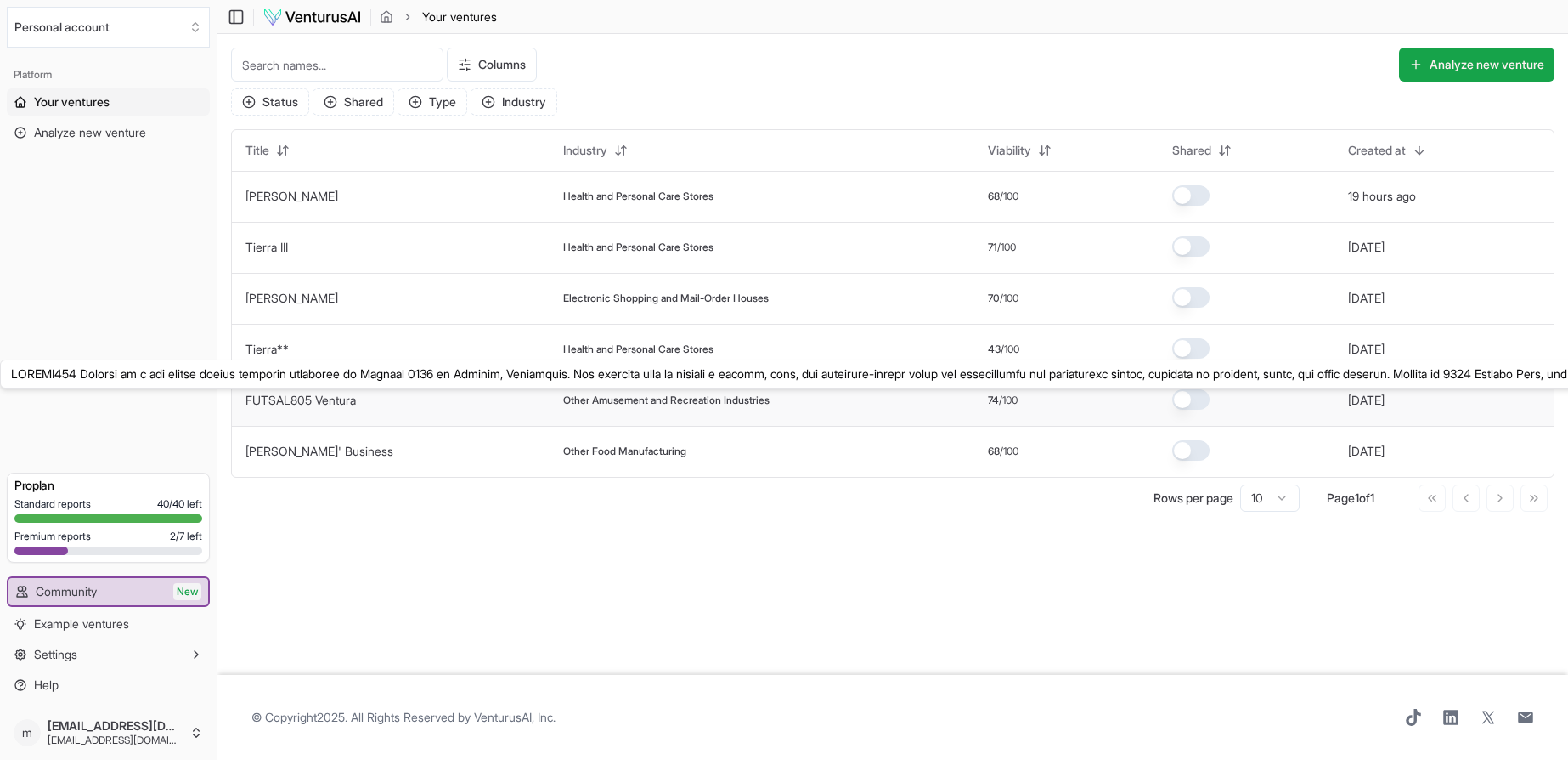
click at [295, 402] on link "FUTSAL805 Ventura" at bounding box center [300, 400] width 111 height 15
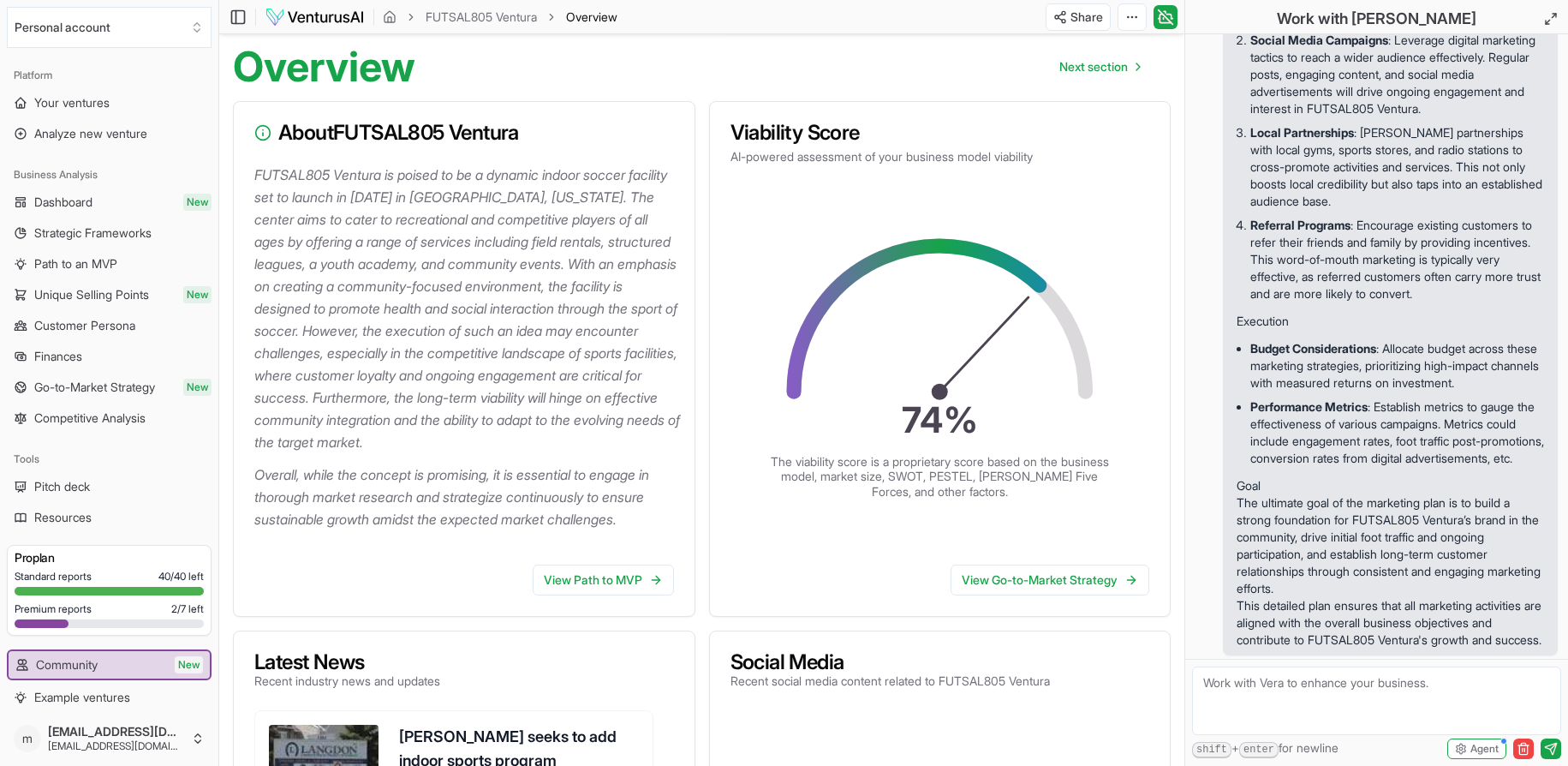
scroll to position [86, 0]
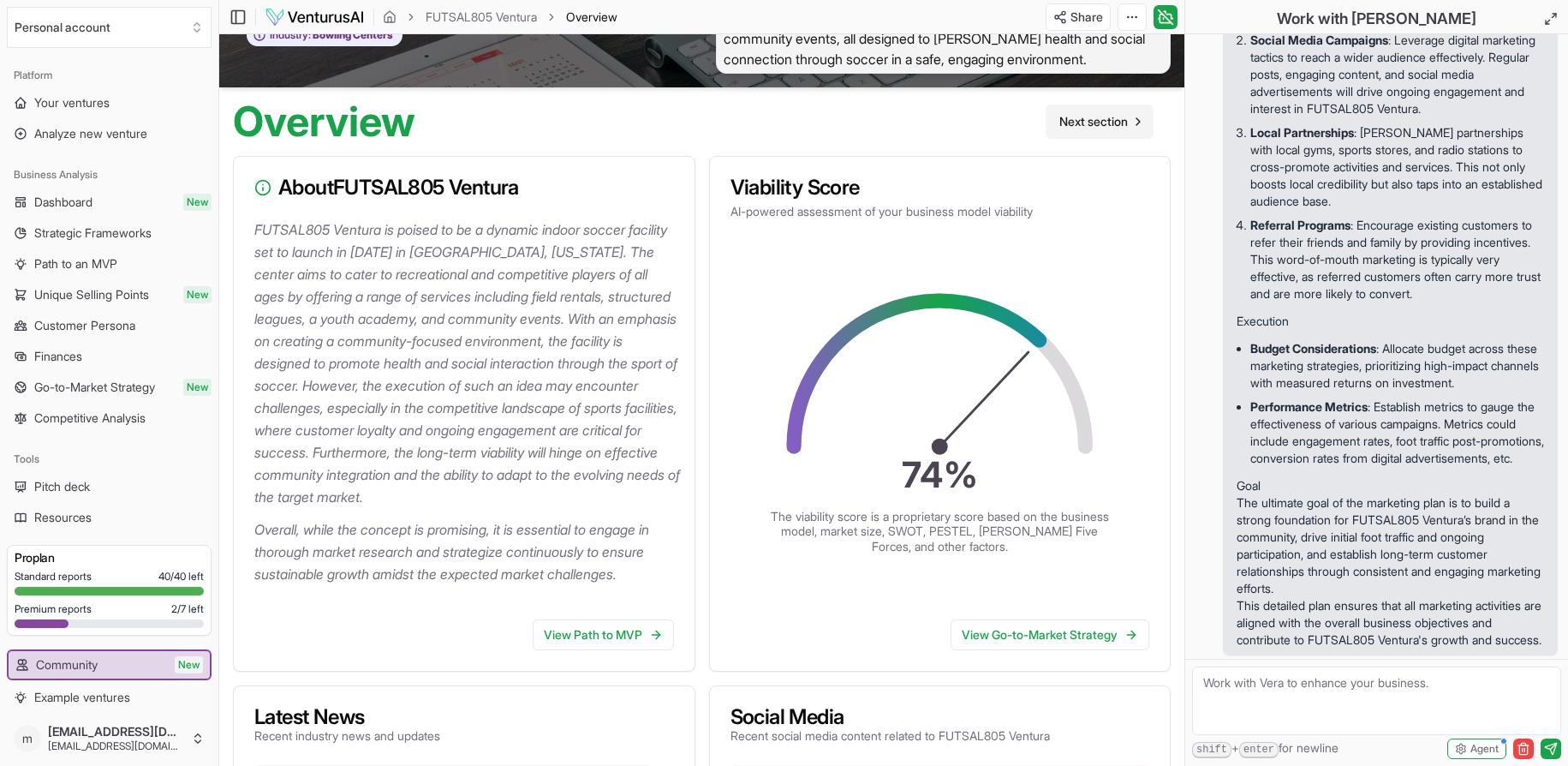
click at [1069, 126] on span "Next section" at bounding box center [1092, 121] width 68 height 17
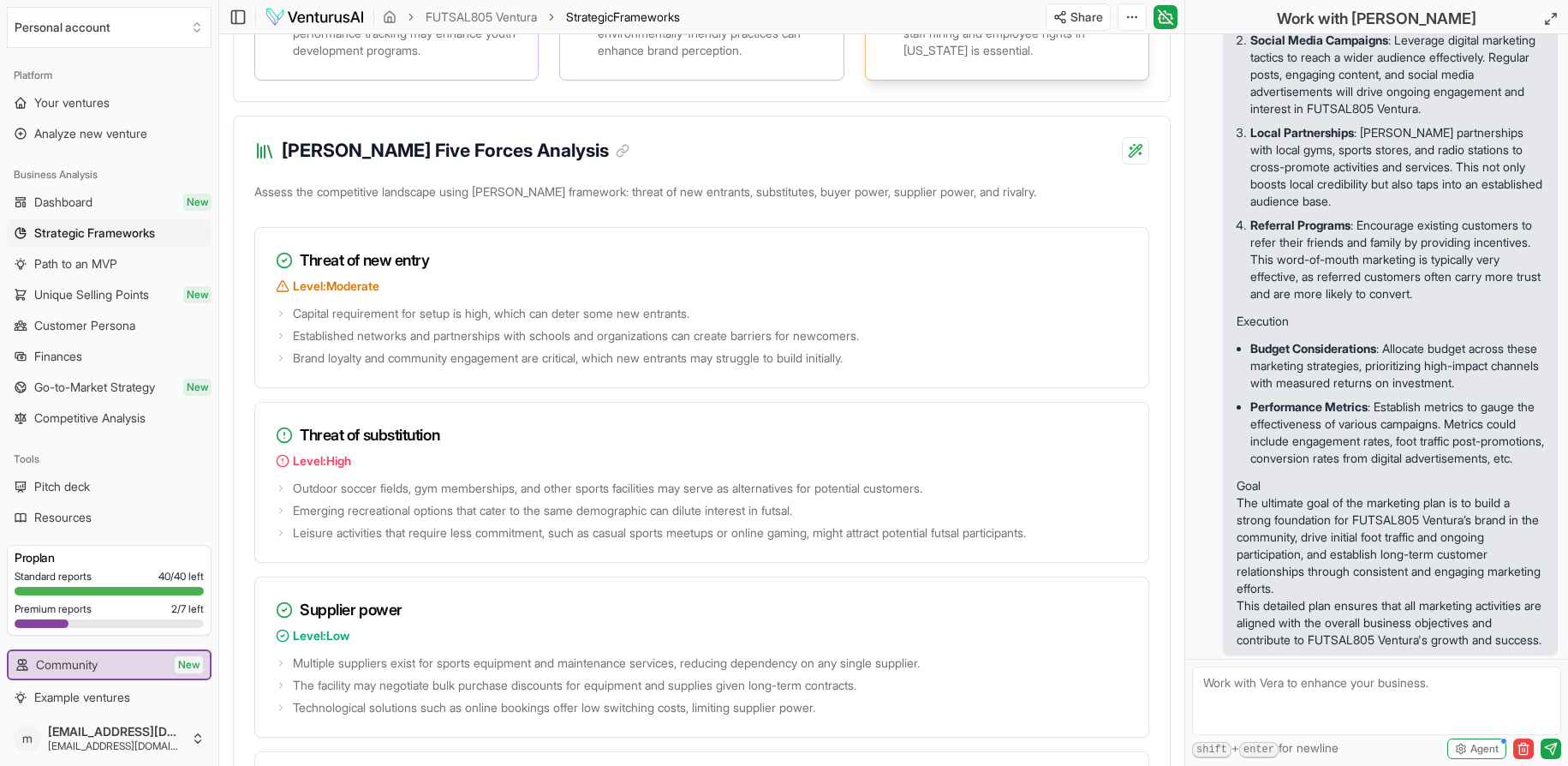
scroll to position [2313, 0]
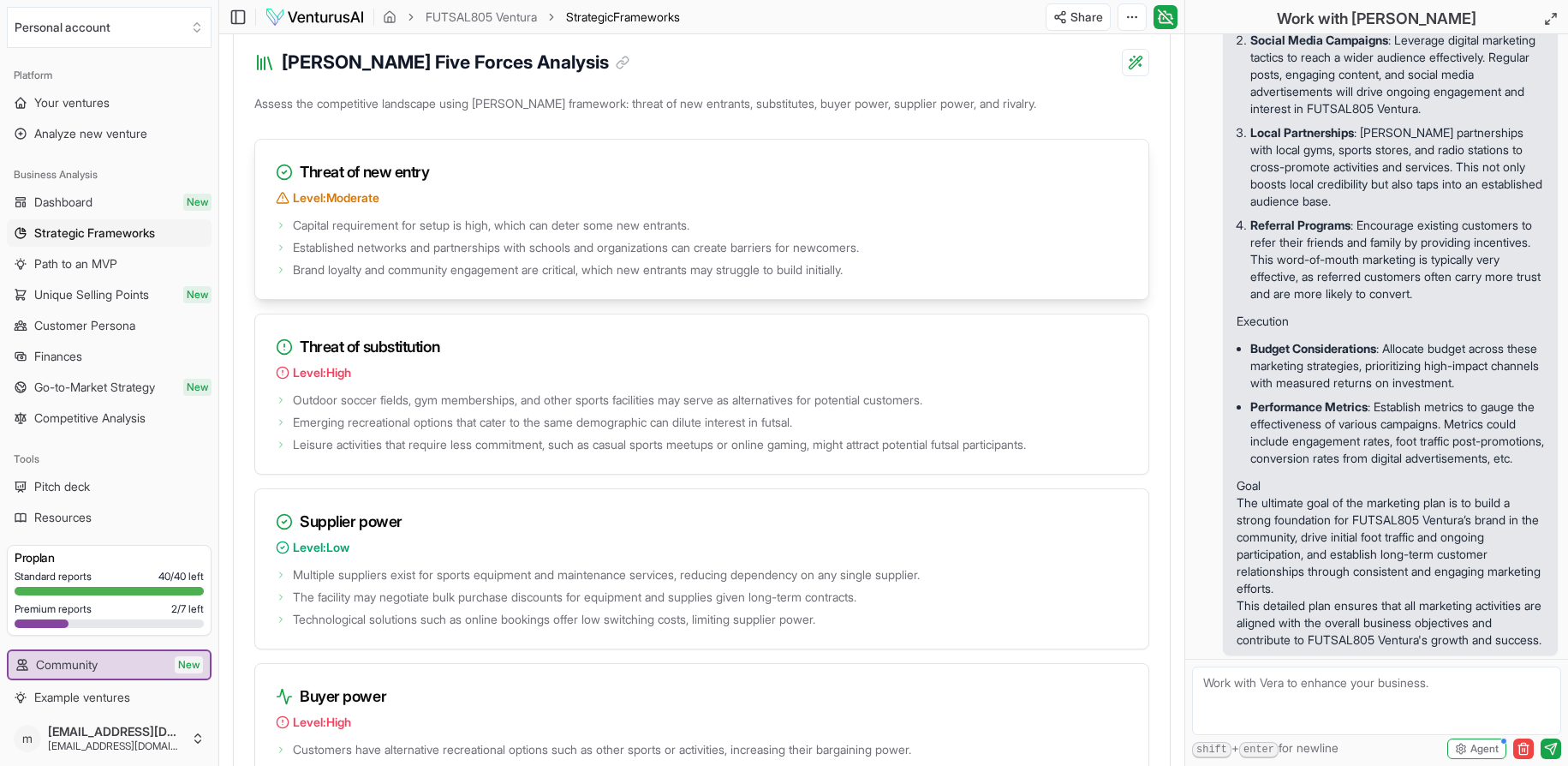
click at [281, 204] on icon at bounding box center [282, 197] width 14 height 14
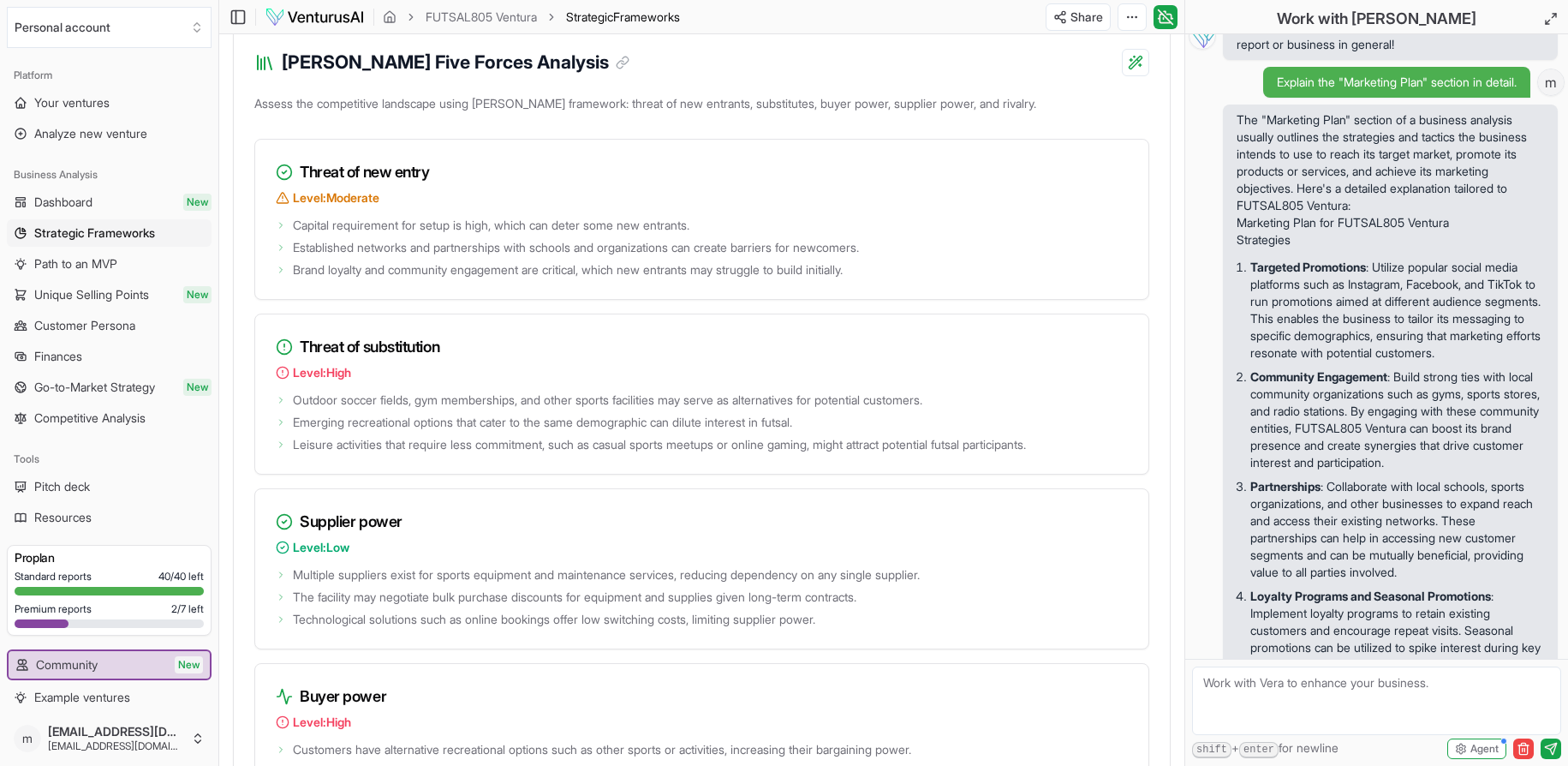
scroll to position [0, 0]
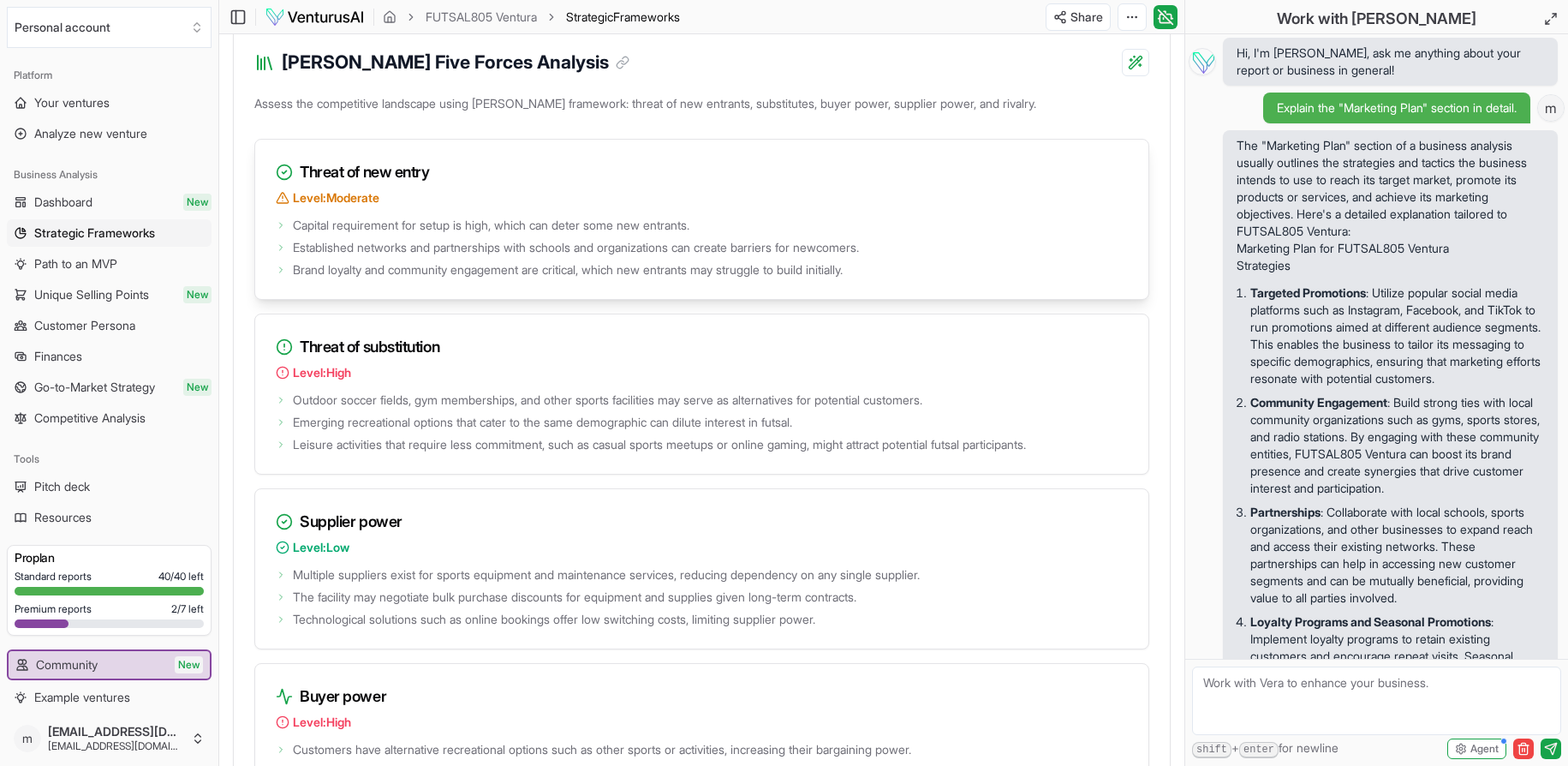
click at [353, 206] on span "Level: Moderate" at bounding box center [336, 197] width 87 height 17
click at [284, 181] on icon at bounding box center [283, 172] width 17 height 17
